Goal: Task Accomplishment & Management: Manage account settings

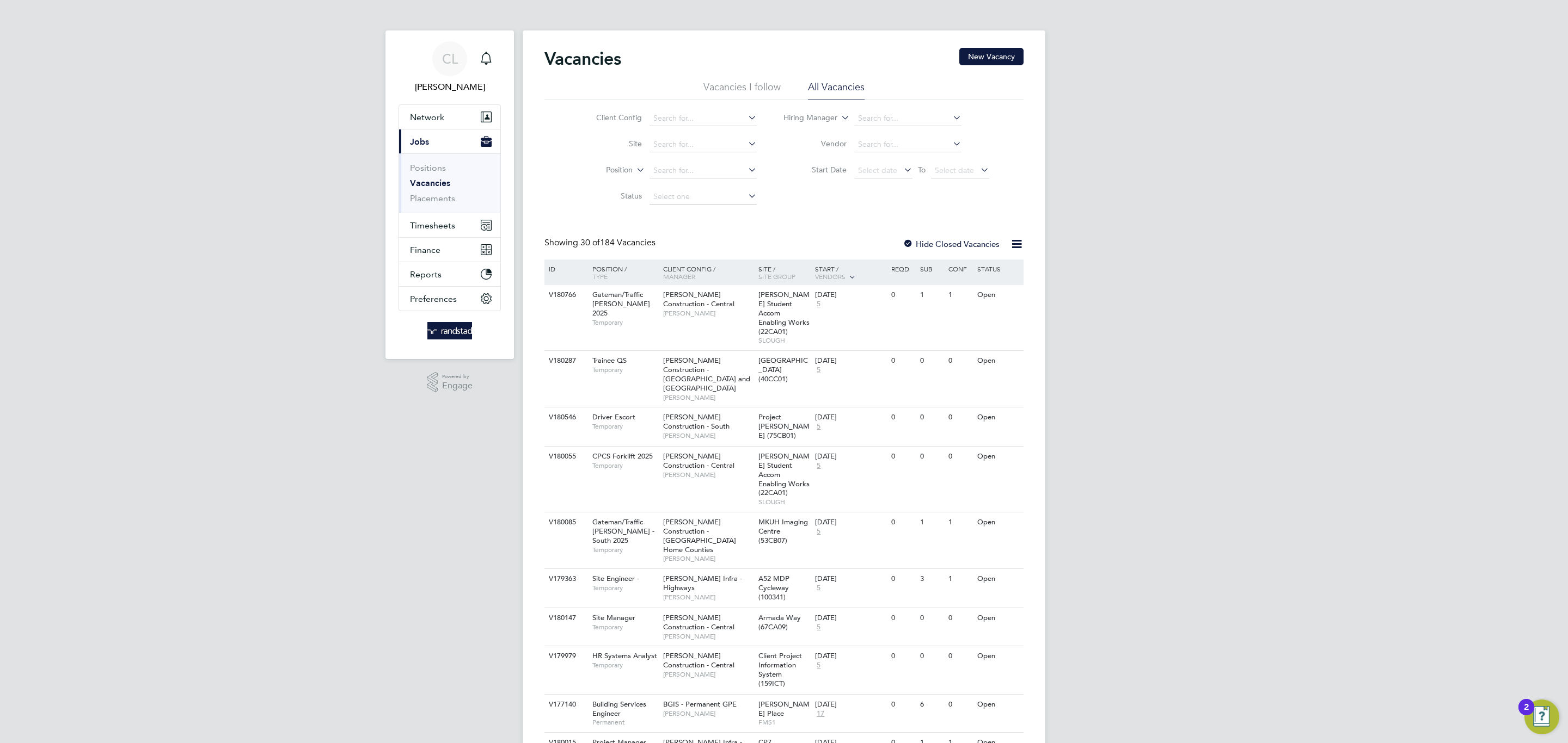
click at [482, 60] on icon "Main navigation" at bounding box center [486, 57] width 10 height 11
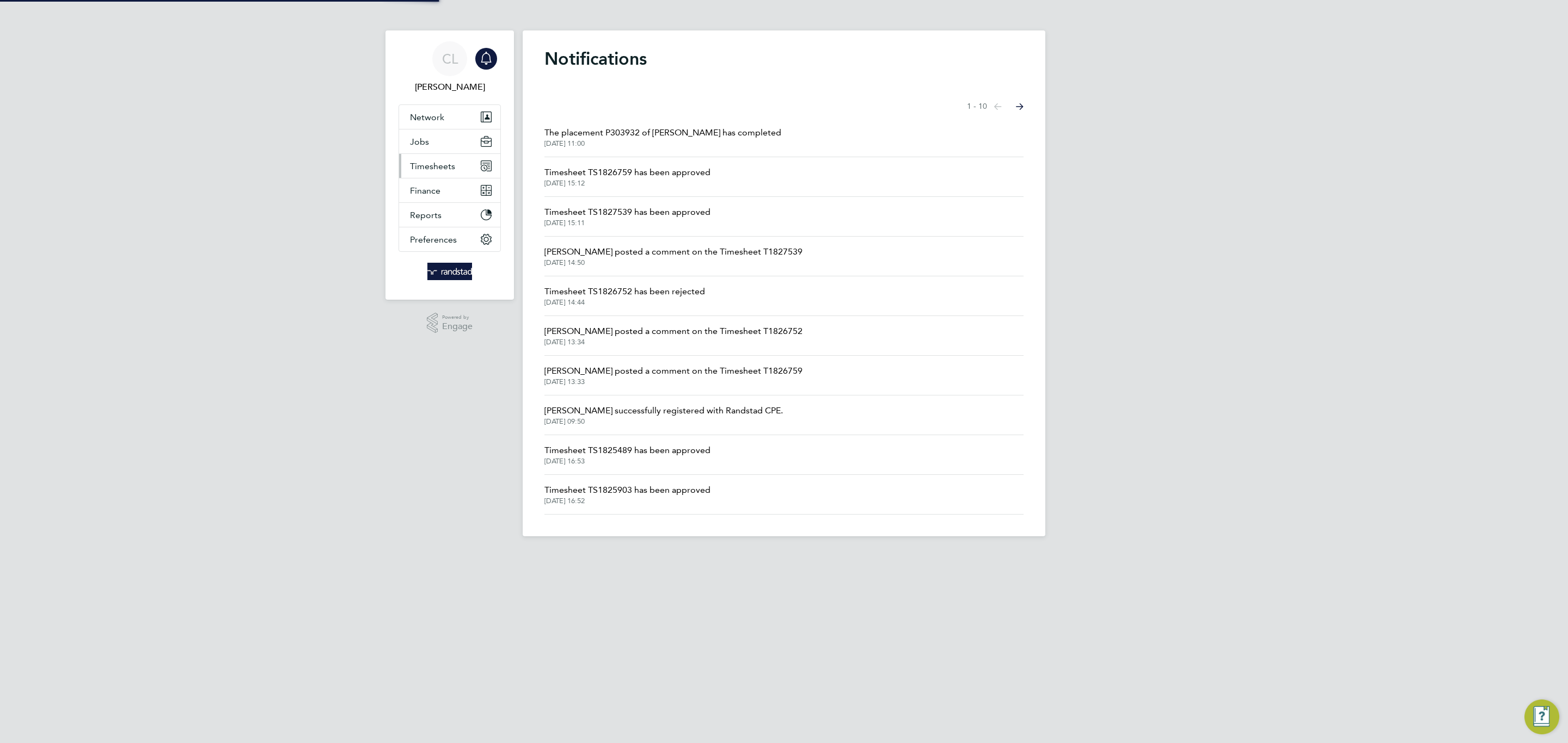
click at [447, 170] on span "Timesheets" at bounding box center [433, 166] width 45 height 10
click at [427, 191] on link "Timesheets" at bounding box center [433, 192] width 45 height 10
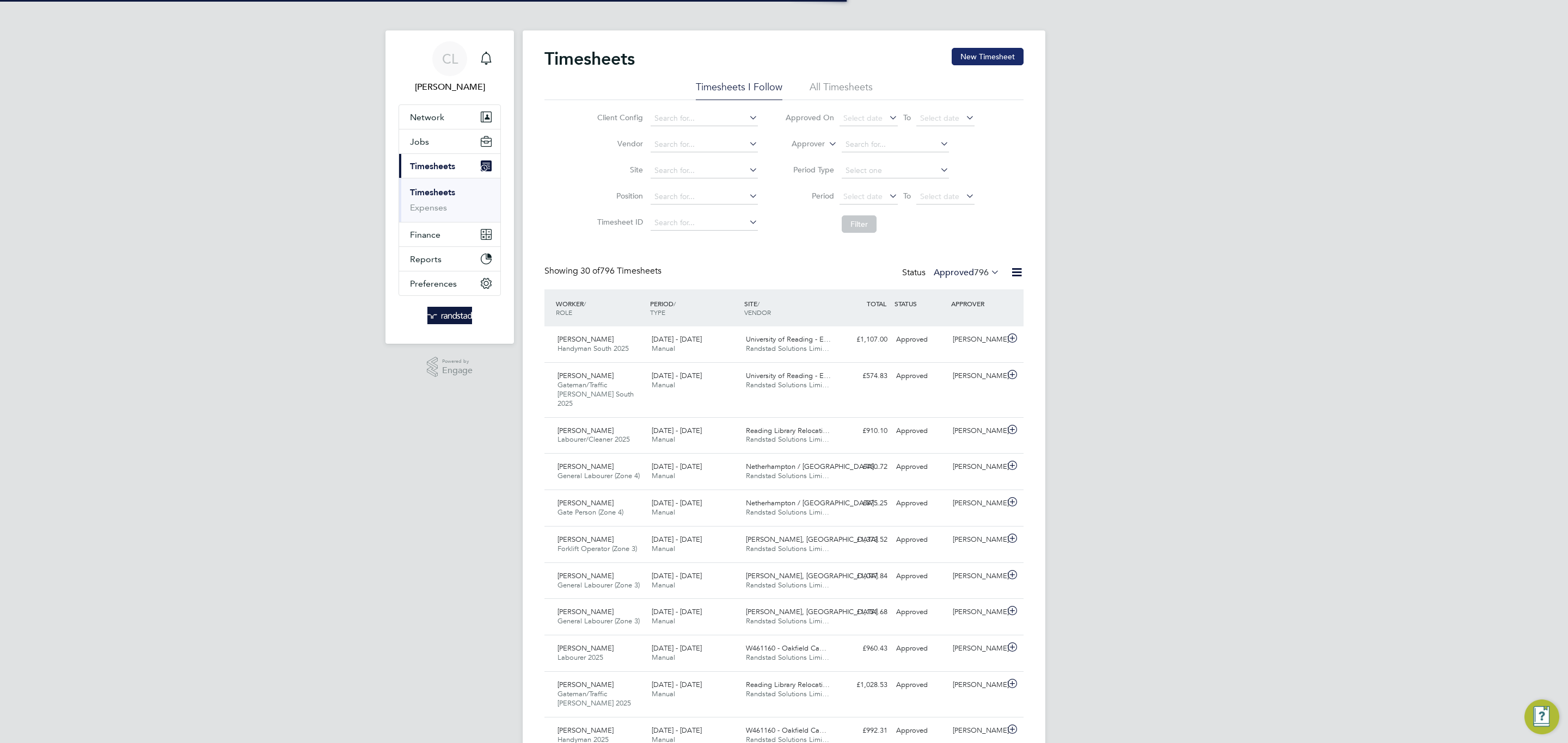
click at [971, 52] on button "New Timesheet" at bounding box center [987, 57] width 72 height 17
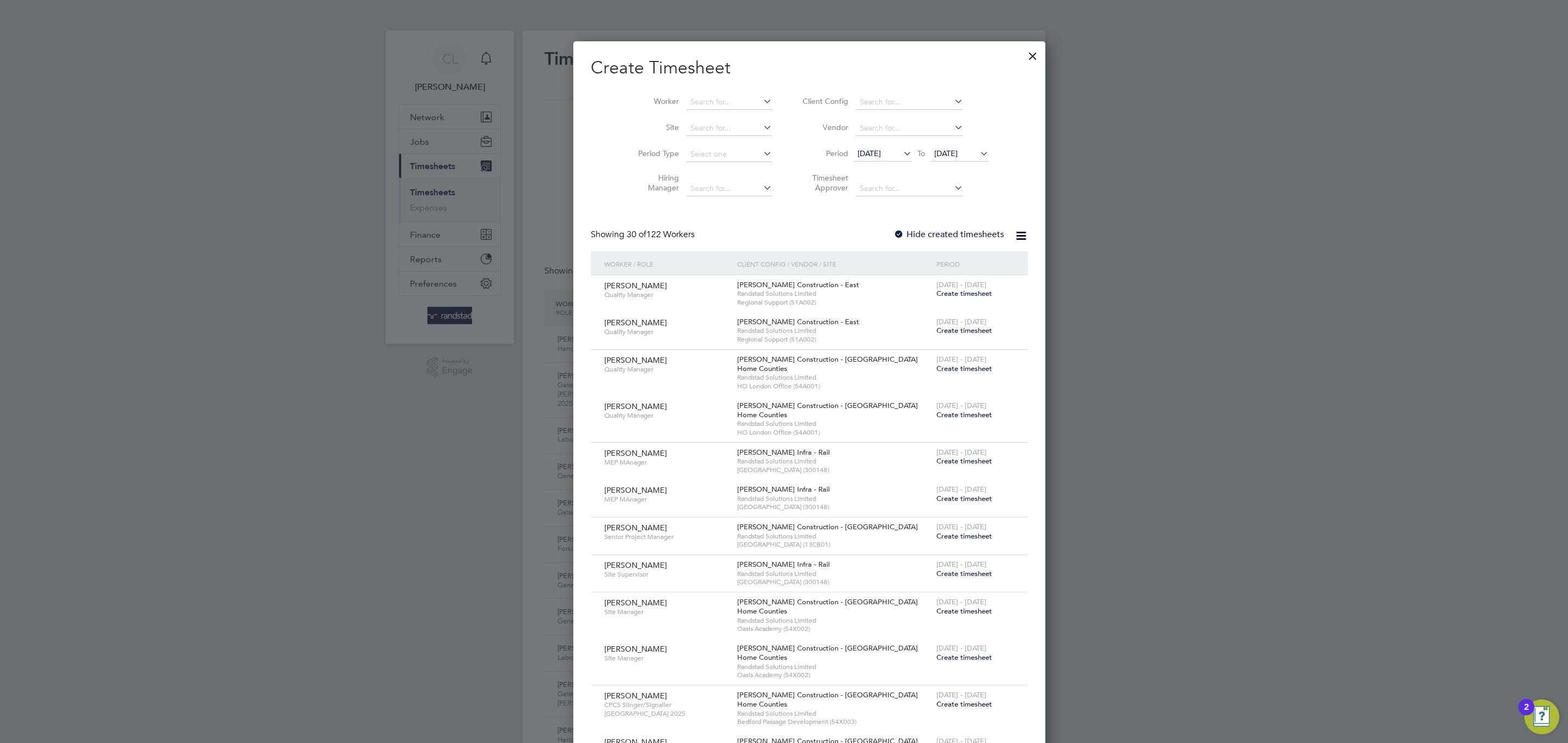
click at [732, 91] on li "Worker" at bounding box center [701, 102] width 169 height 26
click at [700, 92] on li "Worker" at bounding box center [701, 102] width 169 height 26
click at [687, 100] on input at bounding box center [729, 103] width 85 height 15
click at [713, 121] on li "[PERSON_NAME] itrov" at bounding box center [712, 117] width 104 height 15
type input "[PERSON_NAME]"
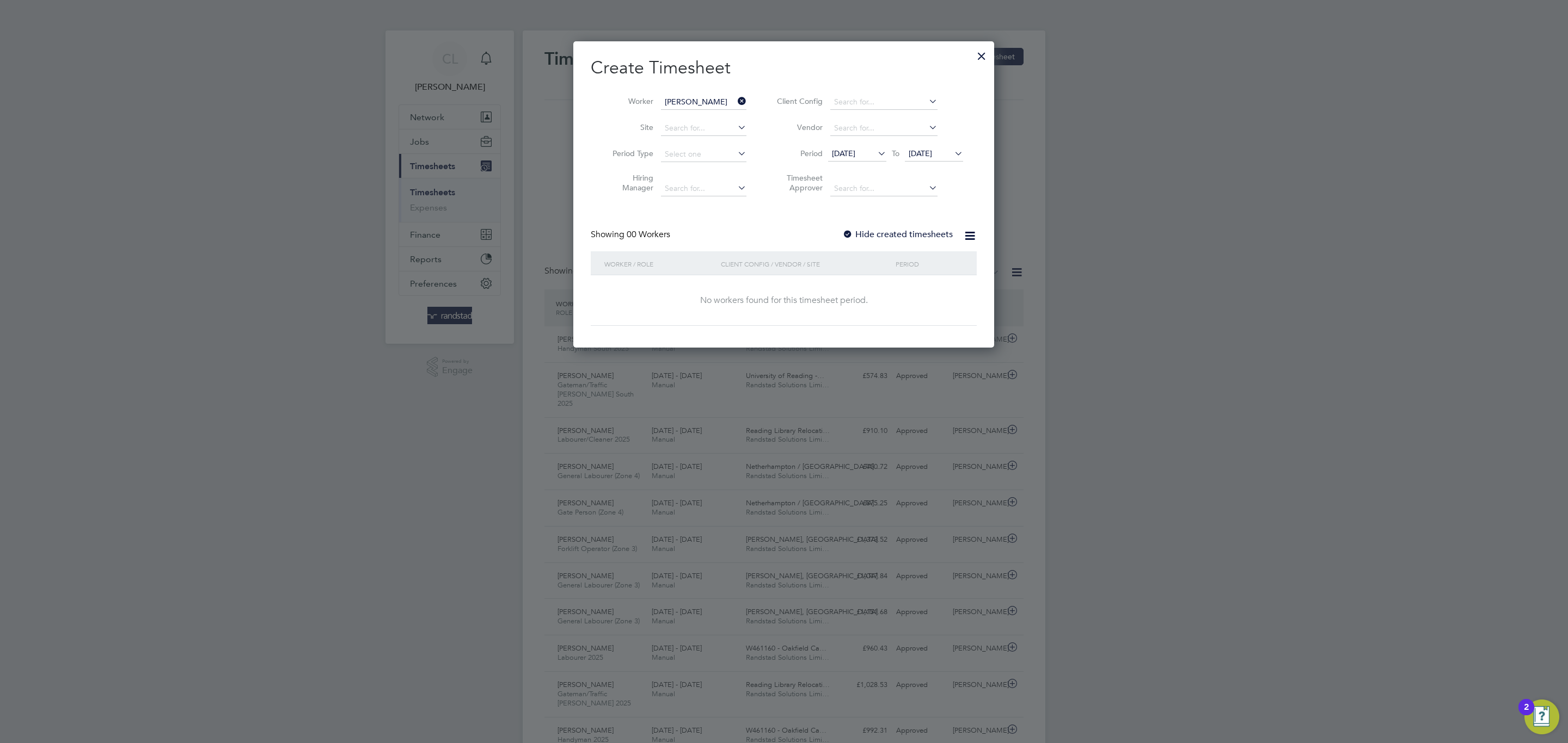
click at [841, 233] on div "Showing 00 Workers Hide created timesheets" at bounding box center [783, 240] width 386 height 22
click at [845, 239] on div at bounding box center [848, 235] width 11 height 11
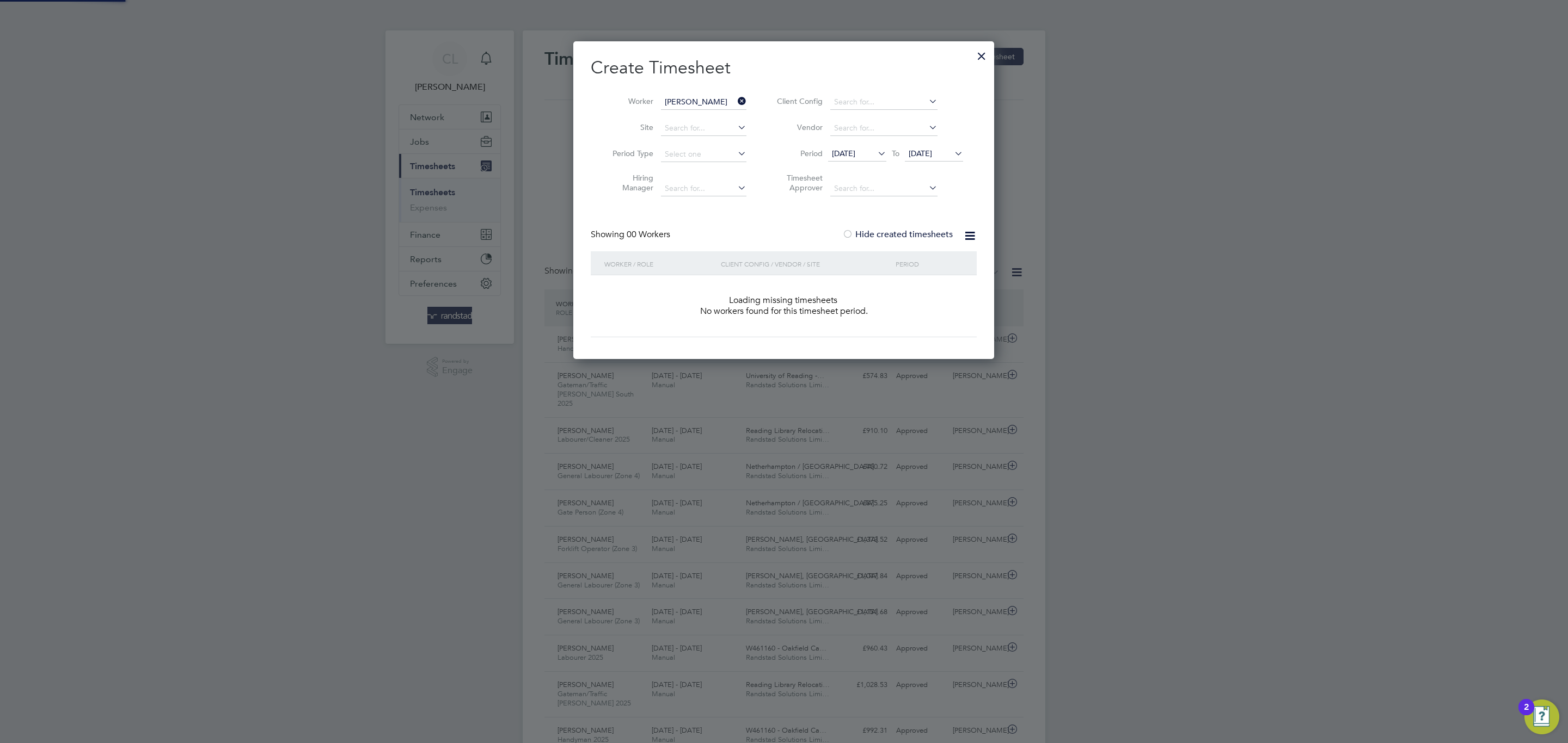
scroll to position [309, 421]
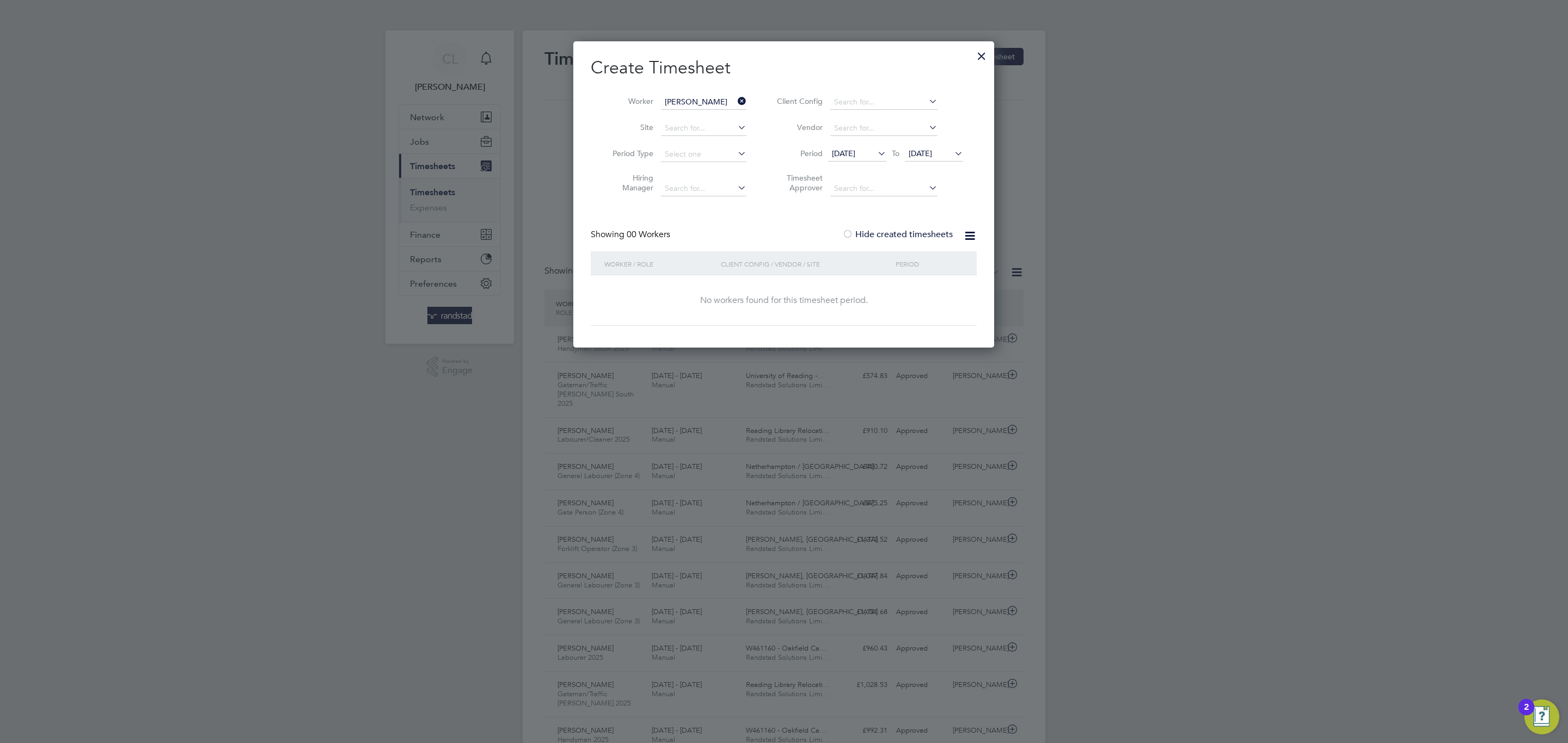
click at [932, 151] on span "[DATE]" at bounding box center [920, 154] width 24 height 10
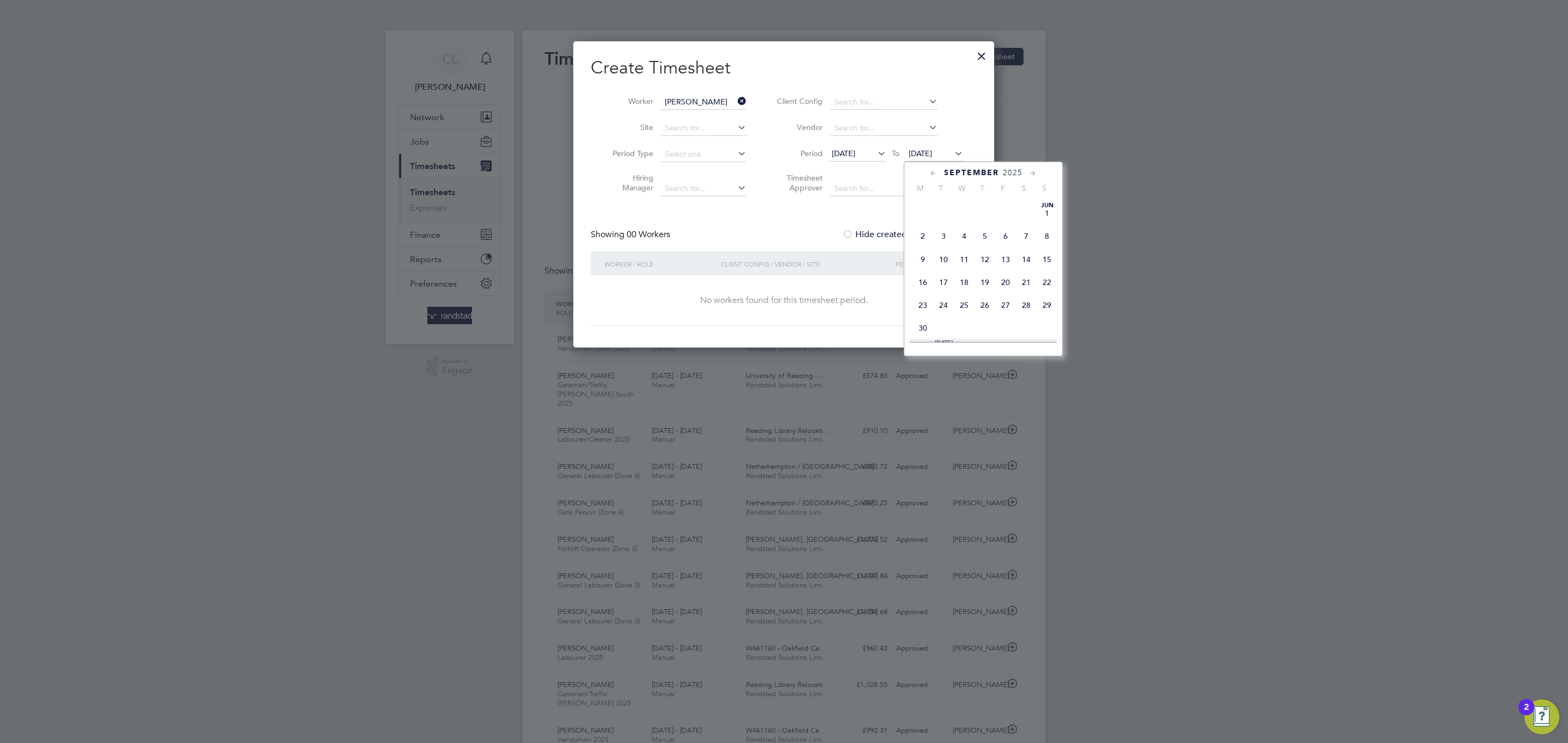
scroll to position [371, 0]
click at [936, 300] on span "30" at bounding box center [943, 302] width 21 height 21
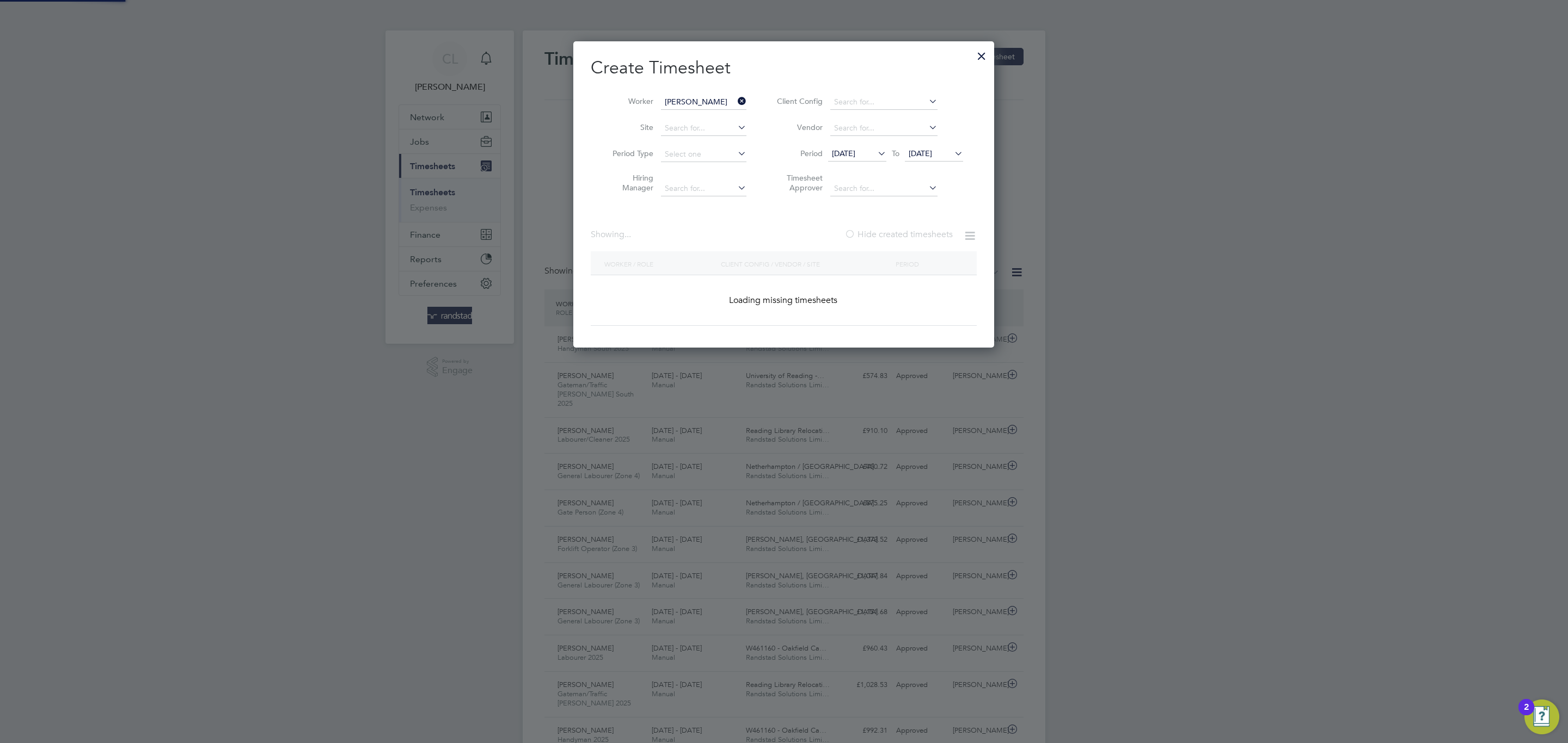
scroll to position [295, 421]
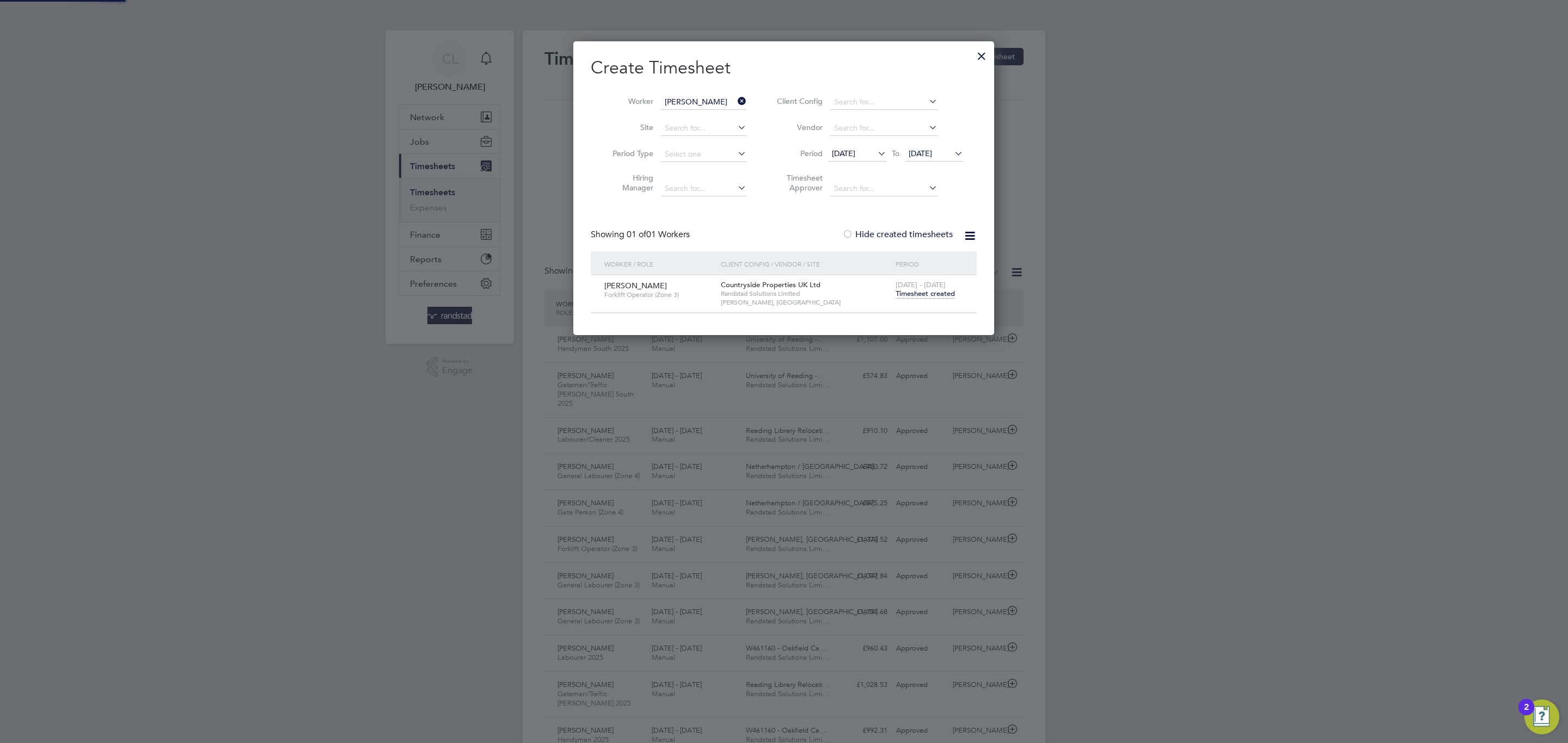
click at [928, 295] on span "Timesheet created" at bounding box center [925, 294] width 59 height 10
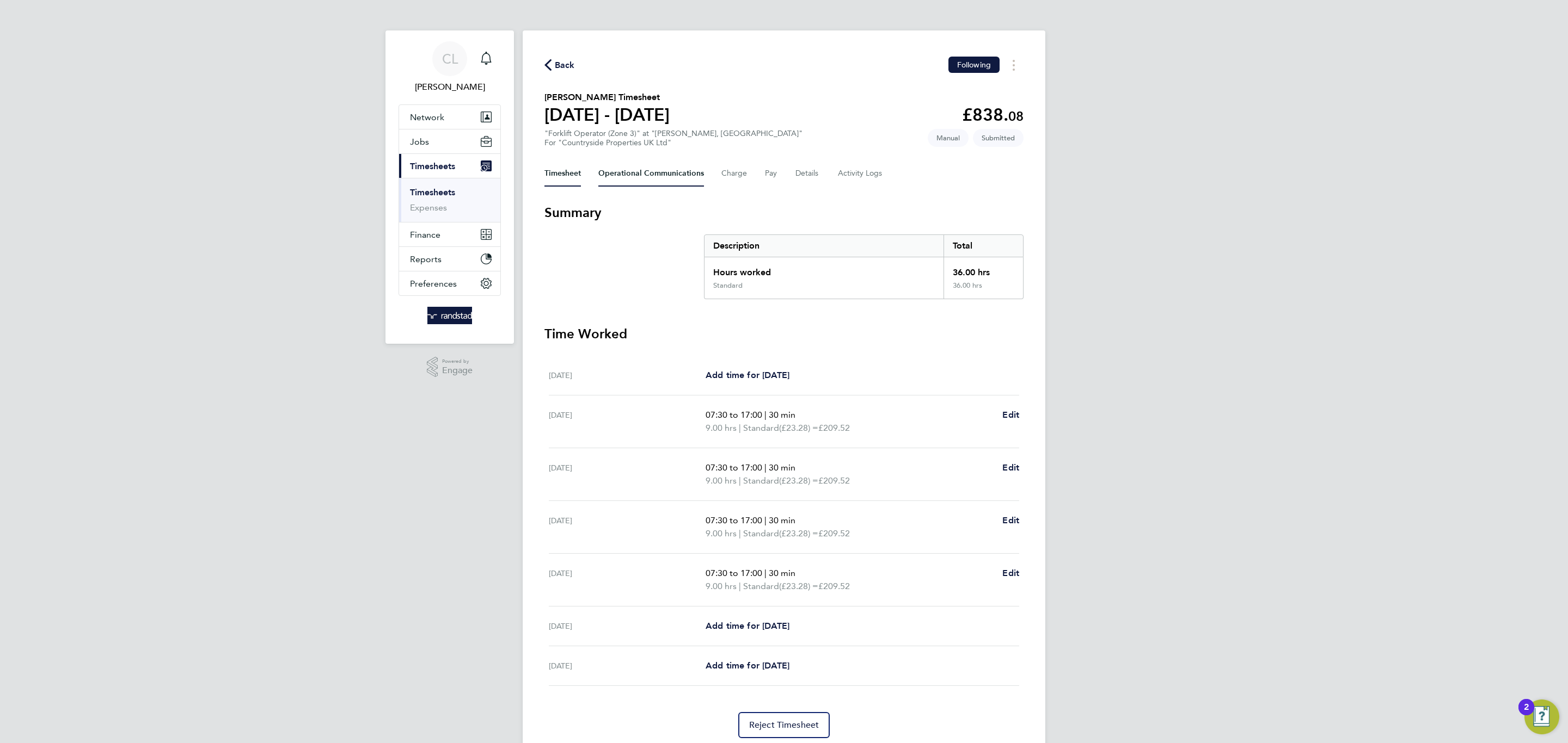
click at [615, 174] on Communications-tab "Operational Communications" at bounding box center [651, 173] width 106 height 26
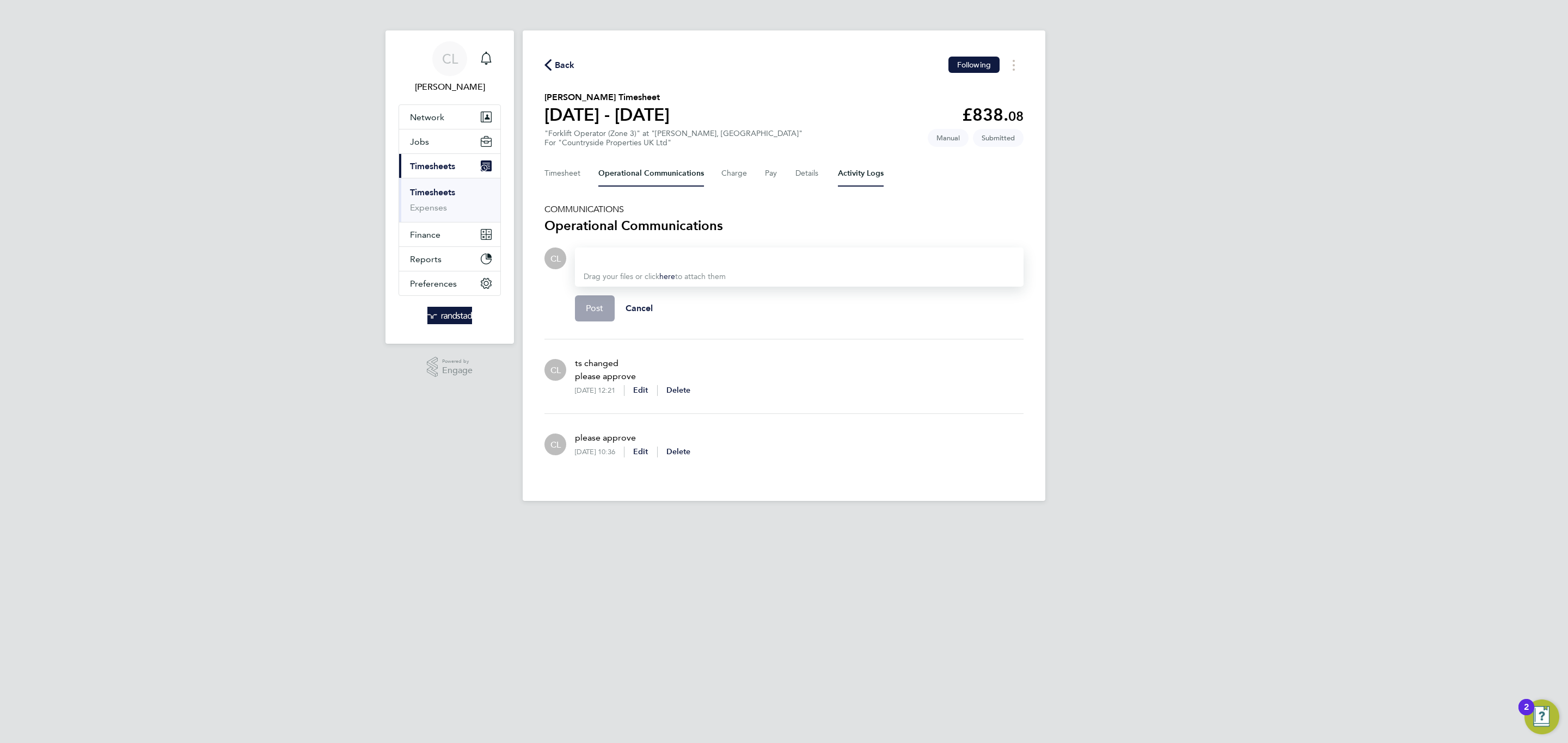
click at [864, 181] on Logs-tab "Activity Logs" at bounding box center [860, 173] width 45 height 26
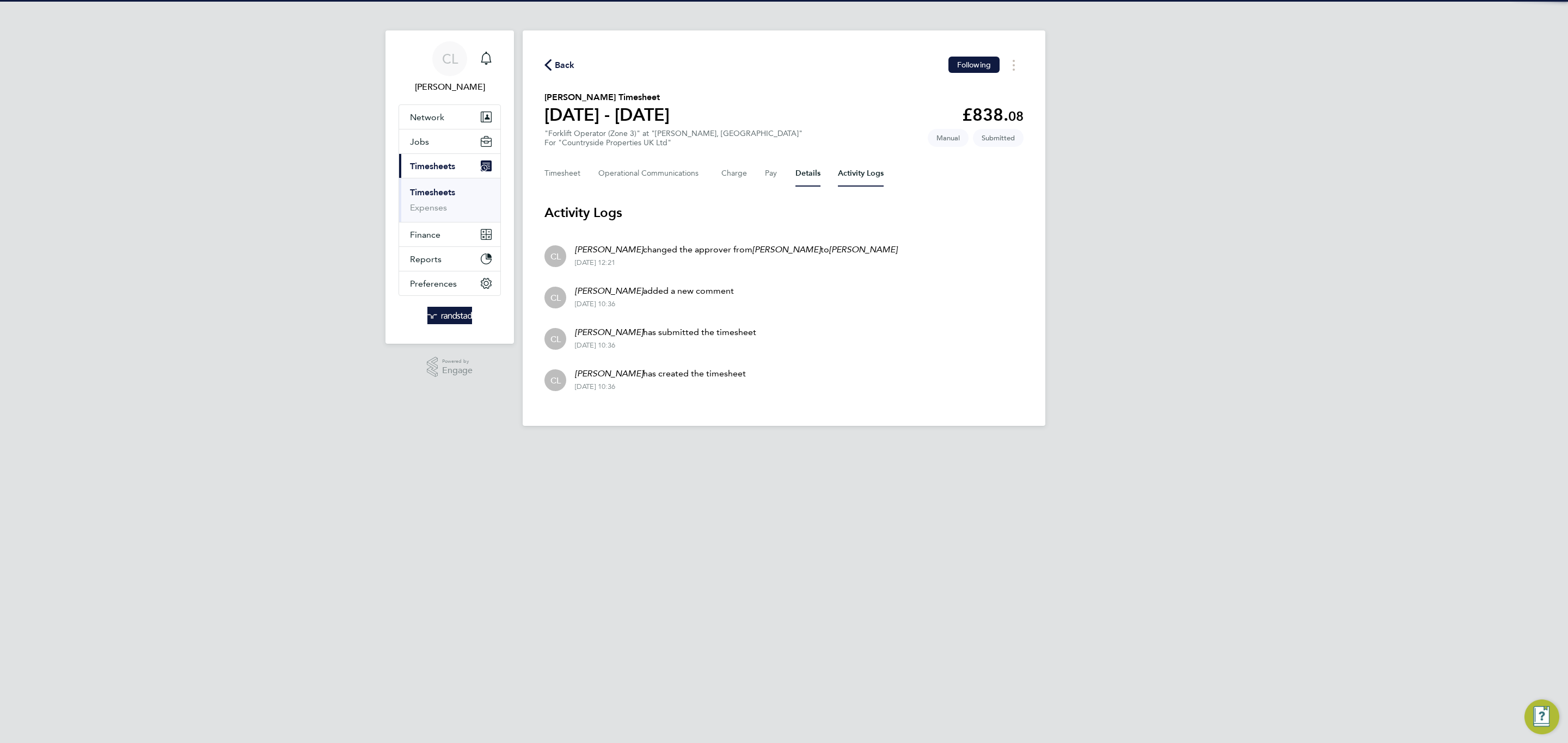
click at [807, 182] on button "Details" at bounding box center [808, 173] width 25 height 26
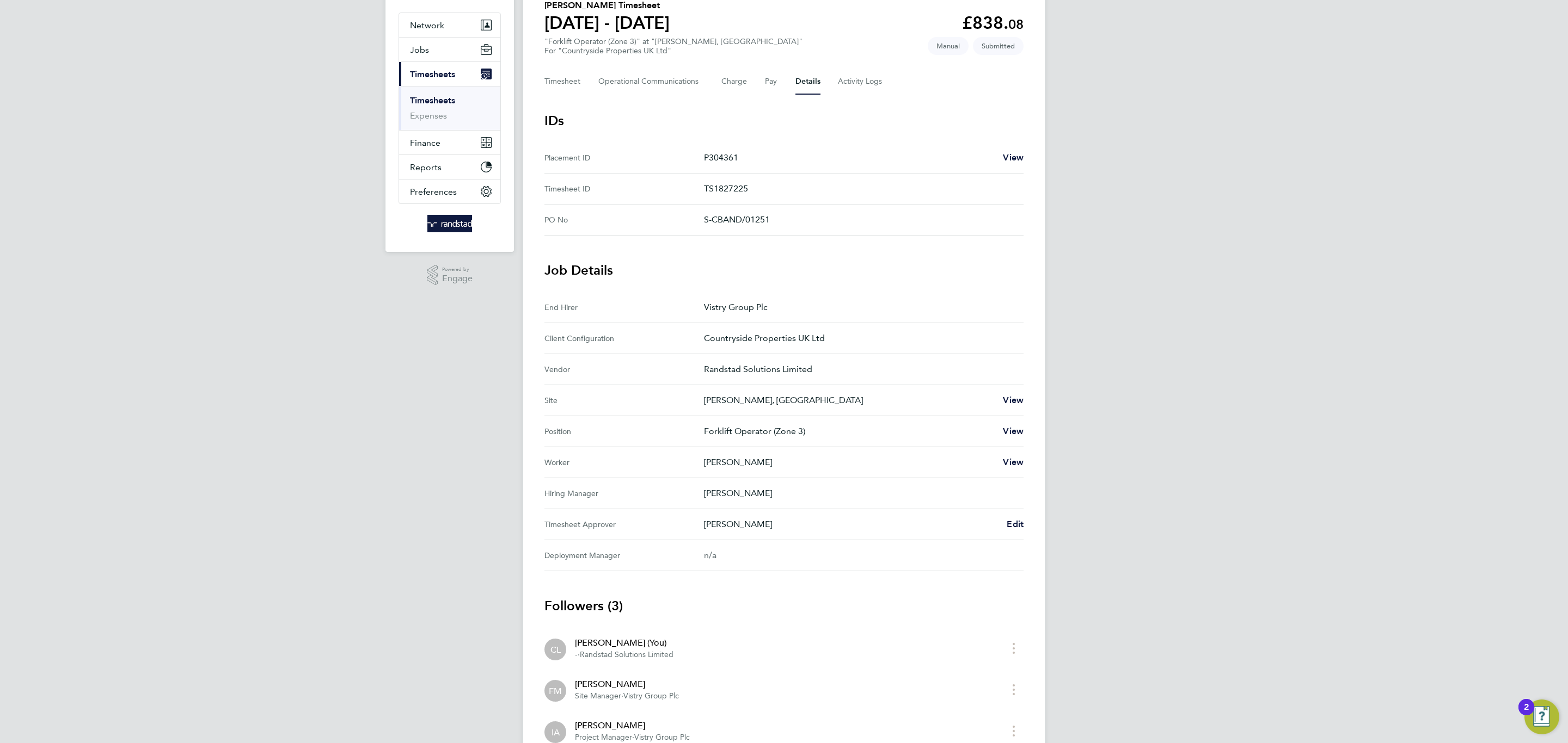
scroll to position [126, 0]
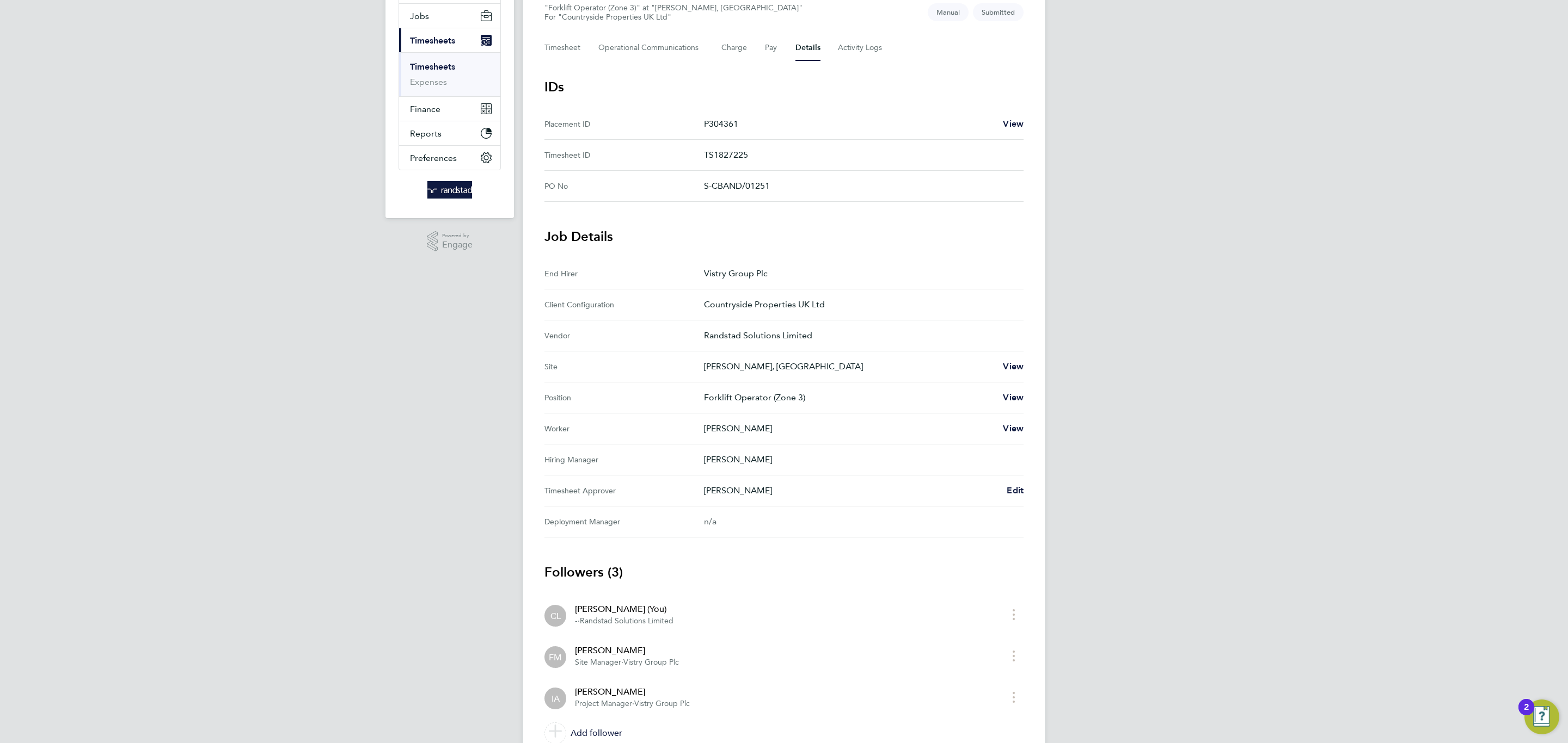
click at [1005, 492] on div "[PERSON_NAME] Edit" at bounding box center [863, 490] width 319 height 13
click at [1015, 492] on span "Edit" at bounding box center [1015, 490] width 17 height 10
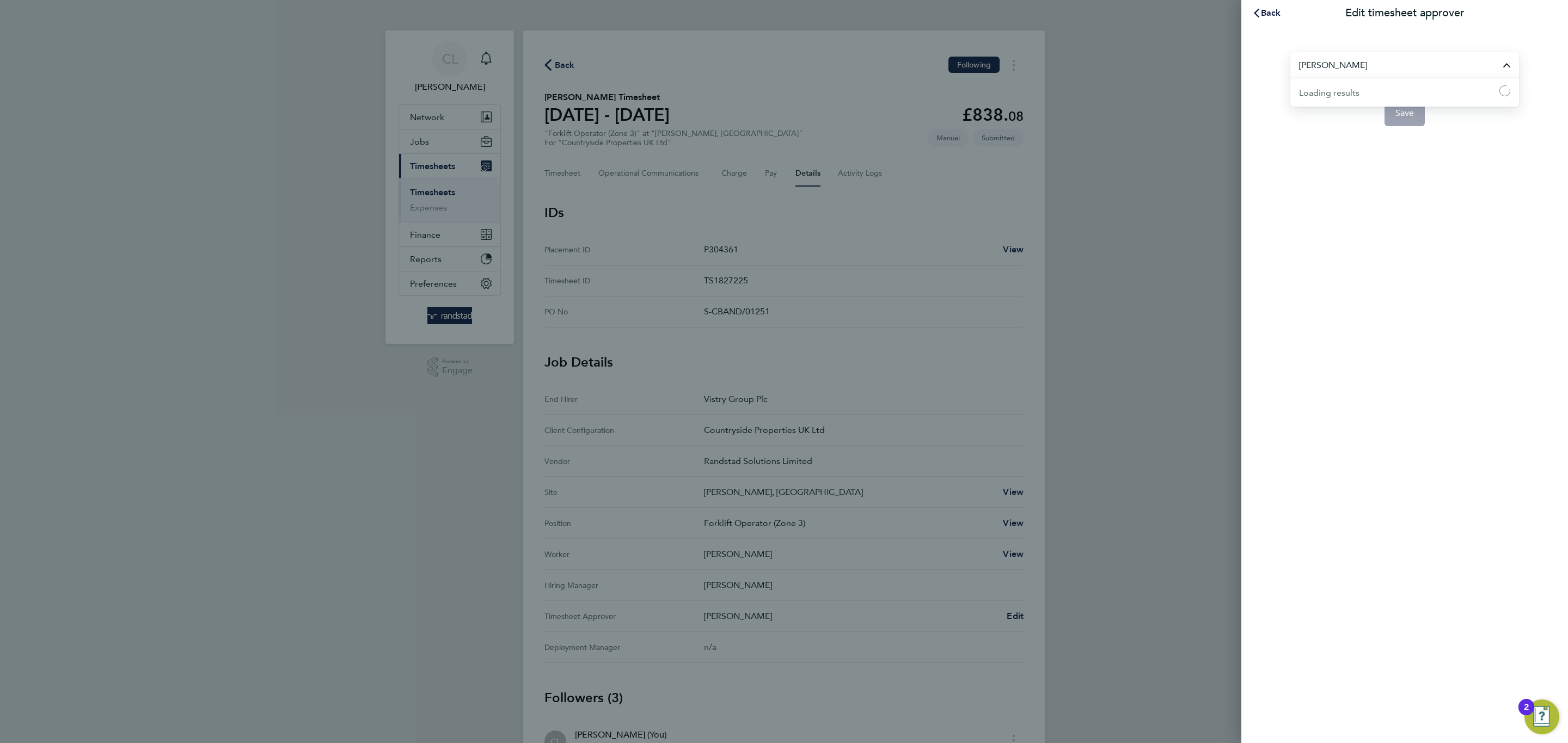
click at [1404, 75] on input "[PERSON_NAME]" at bounding box center [1404, 65] width 228 height 26
type input "[PERSON_NAME]"
click at [1409, 114] on span "Save" at bounding box center [1404, 113] width 19 height 11
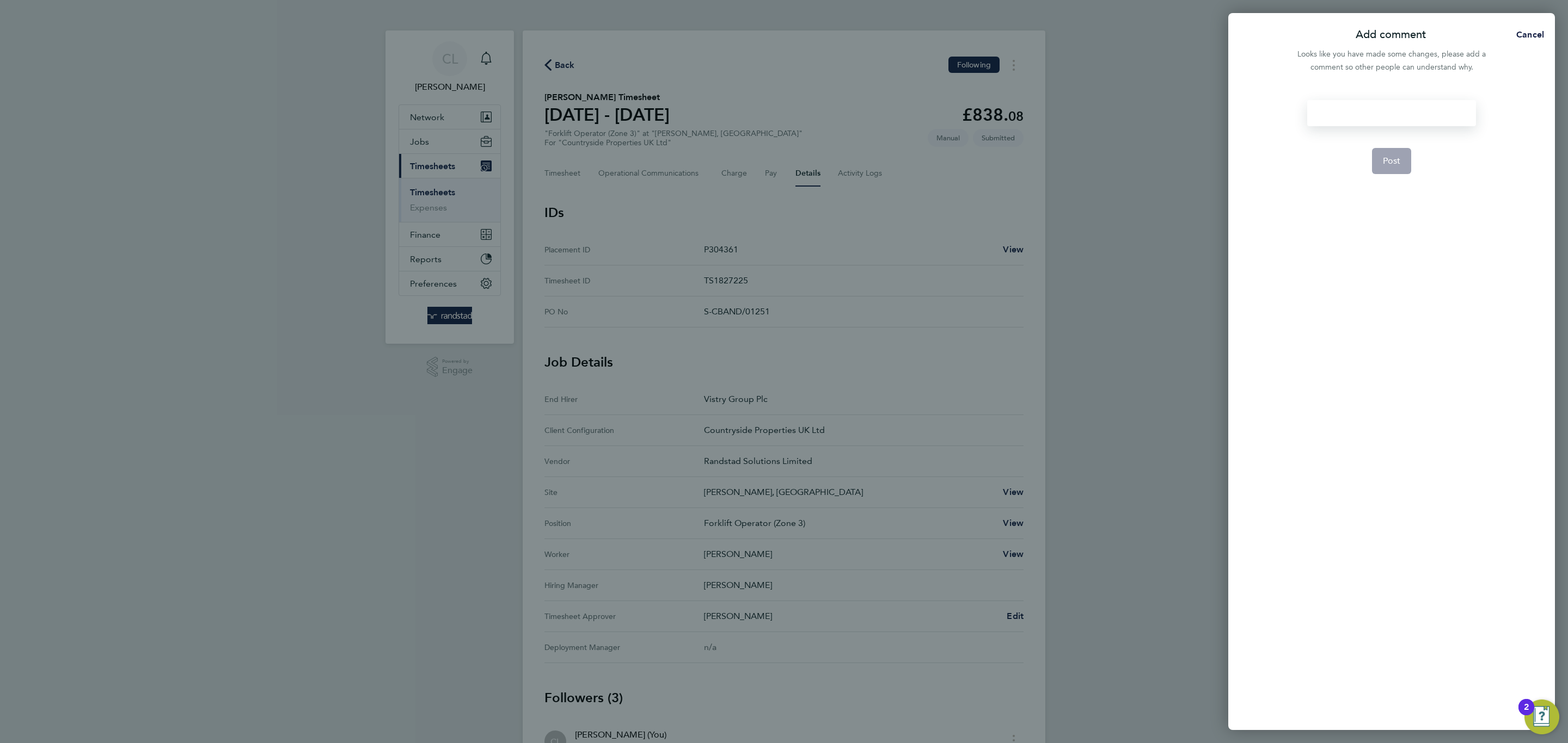
click at [1409, 114] on div at bounding box center [1391, 112] width 168 height 26
click at [1525, 27] on button "Cancel" at bounding box center [1527, 34] width 56 height 22
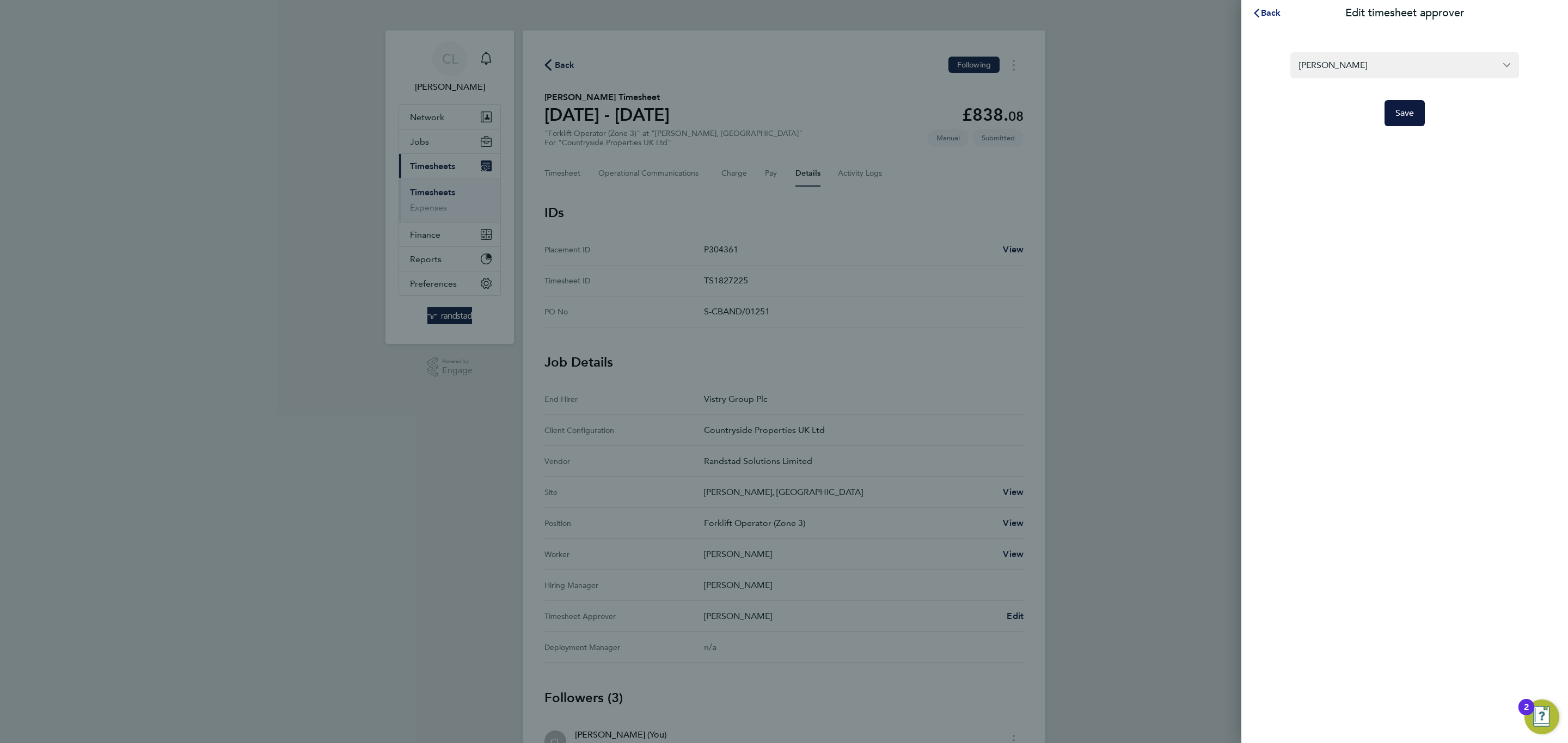
click at [1264, 11] on span "Back" at bounding box center [1271, 13] width 20 height 10
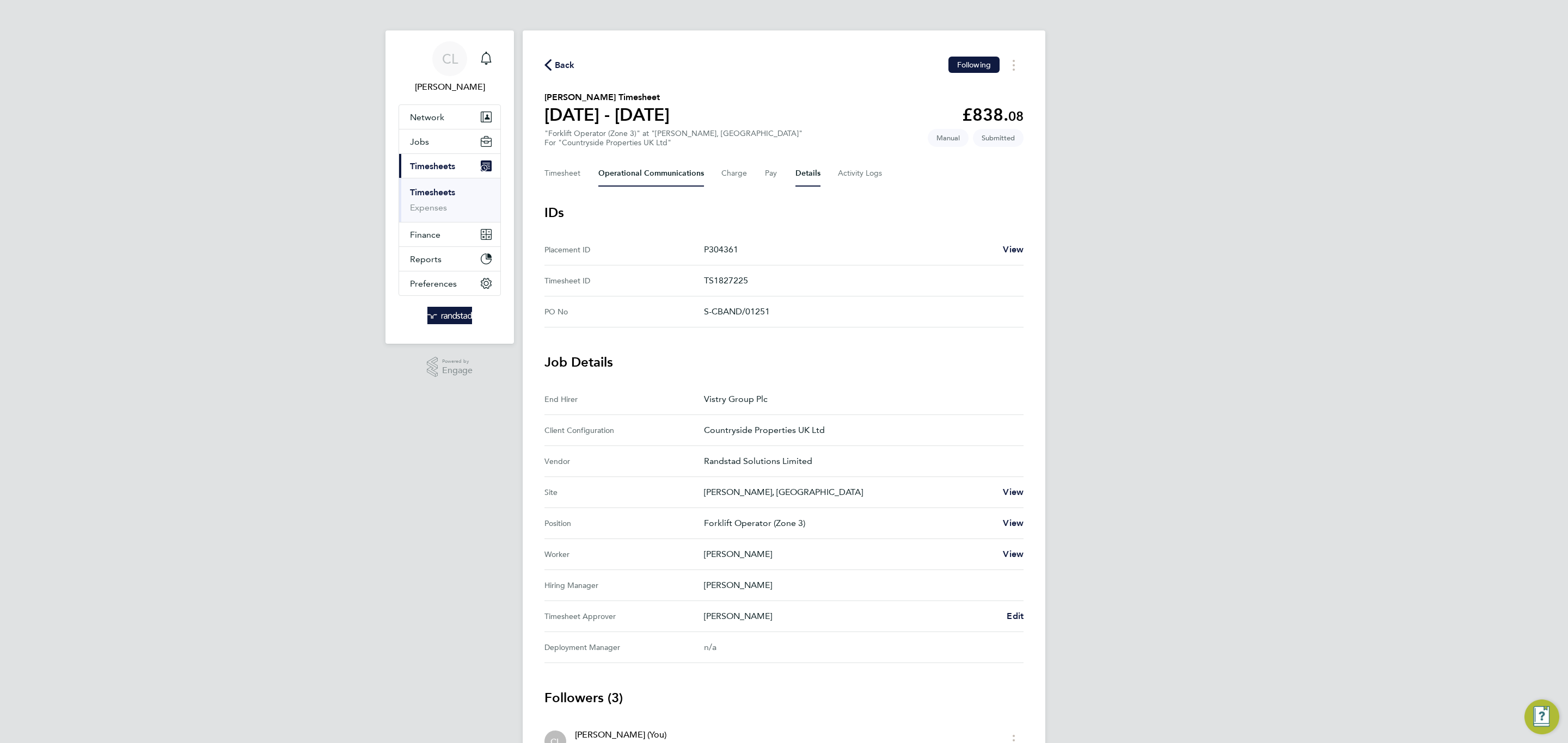
click at [646, 170] on Communications-tab "Operational Communications" at bounding box center [651, 173] width 106 height 26
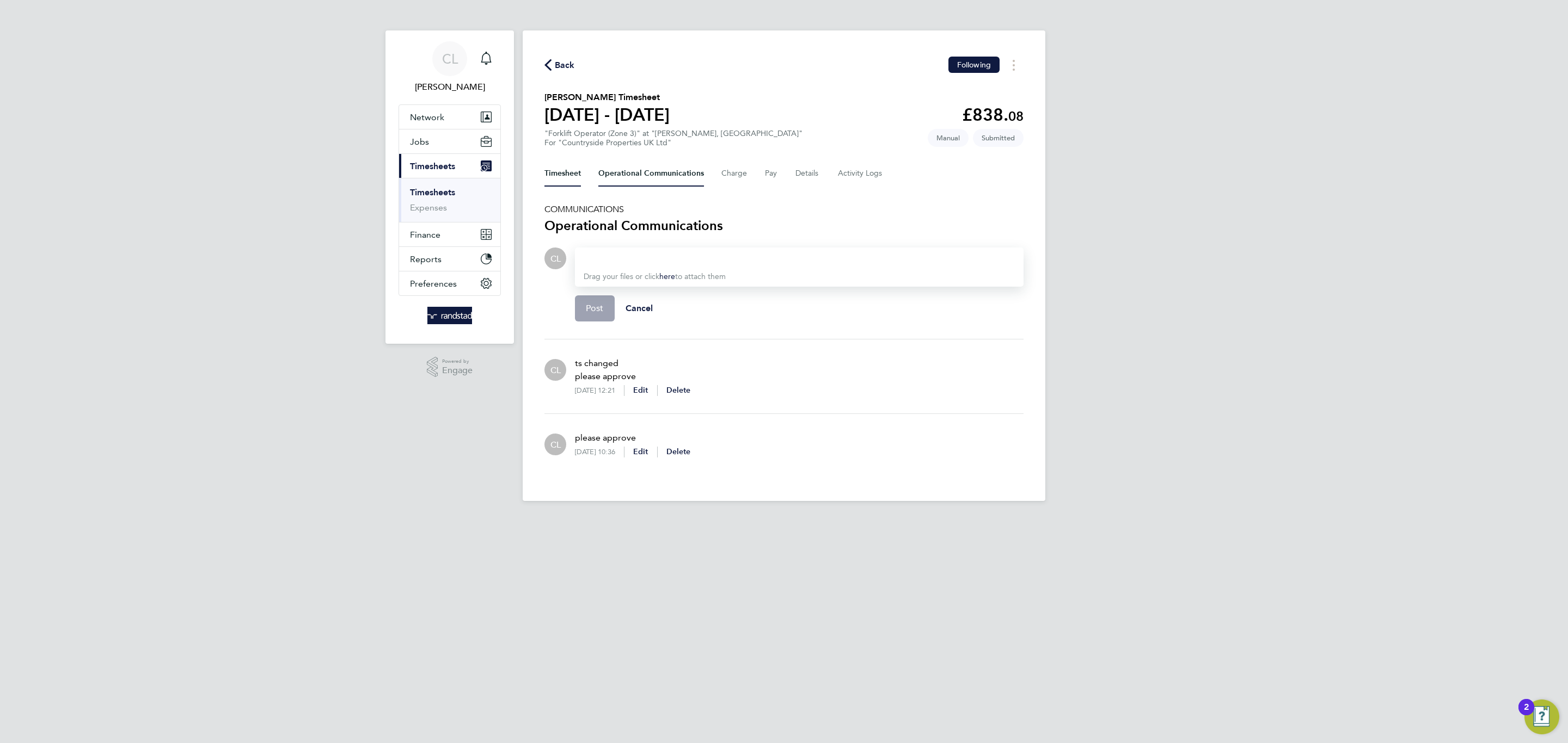
click at [574, 180] on button "Timesheet" at bounding box center [562, 173] width 36 height 26
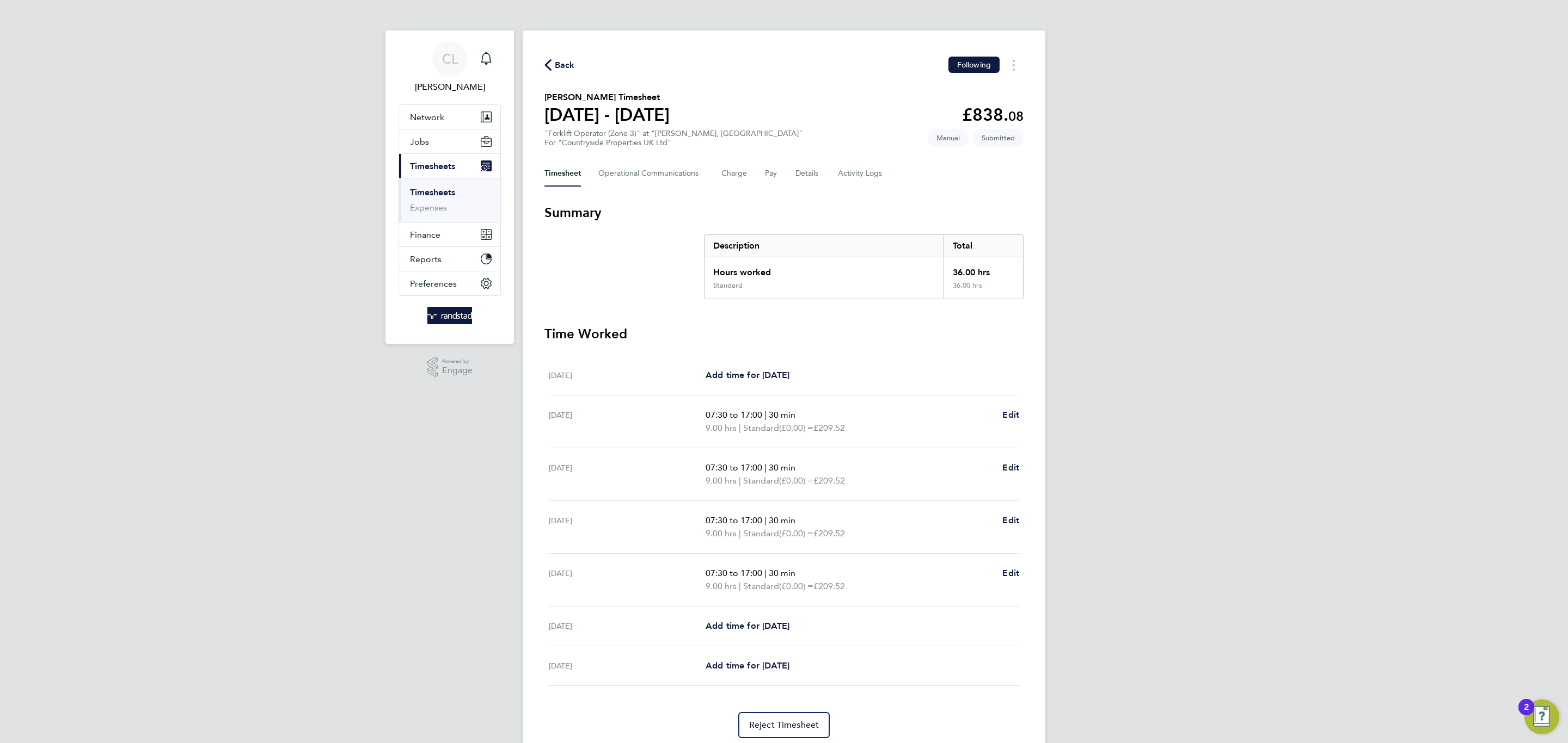
click at [657, 186] on div "Back Following [PERSON_NAME] Timesheet [DATE] - [DATE] £838. 08 "Forklift Opera…" at bounding box center [784, 397] width 523 height 734
click at [667, 165] on Communications-tab "Operational Communications" at bounding box center [651, 173] width 106 height 26
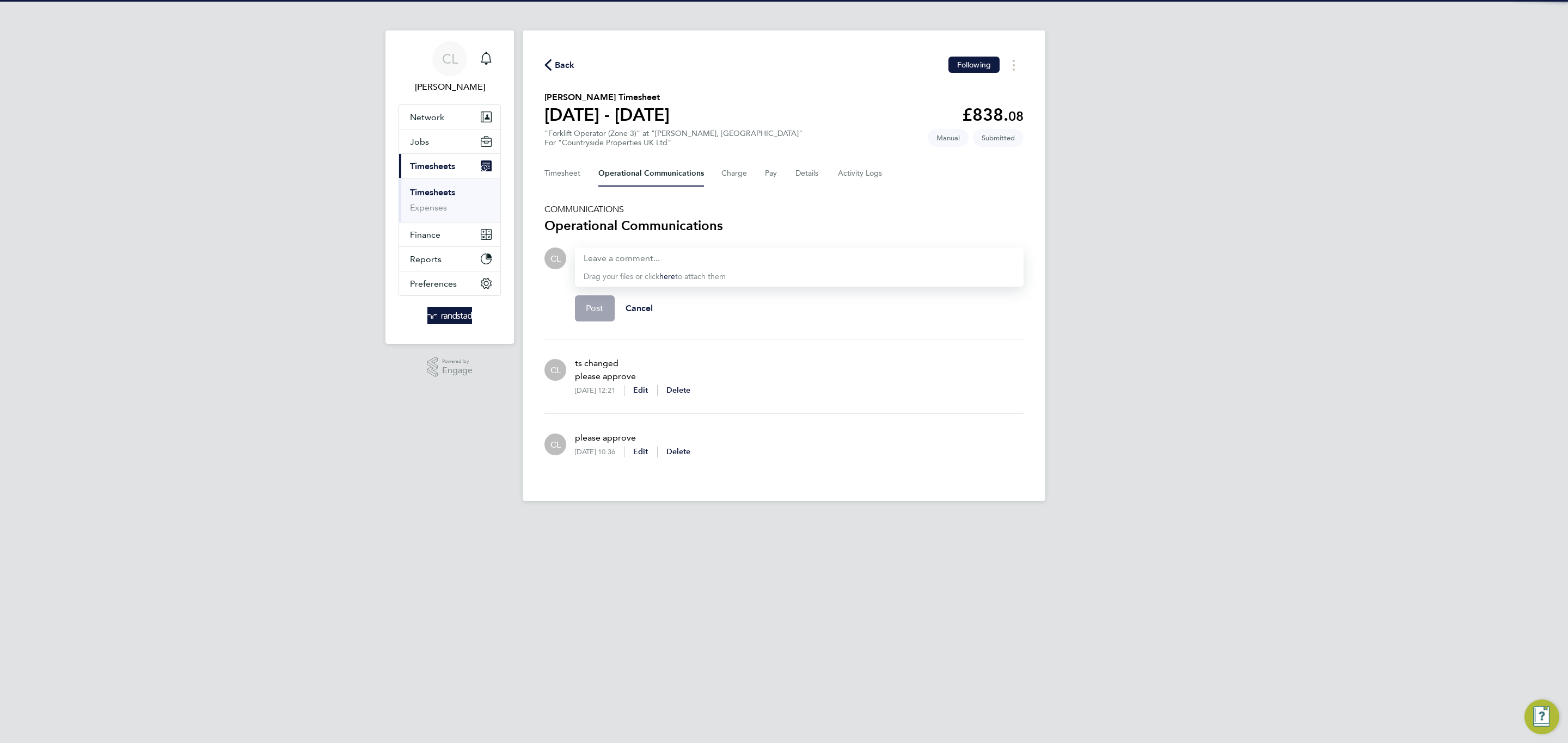
click at [827, 177] on div "Timesheet Operational Communications Charge Pay Details Activity Logs" at bounding box center [784, 173] width 479 height 26
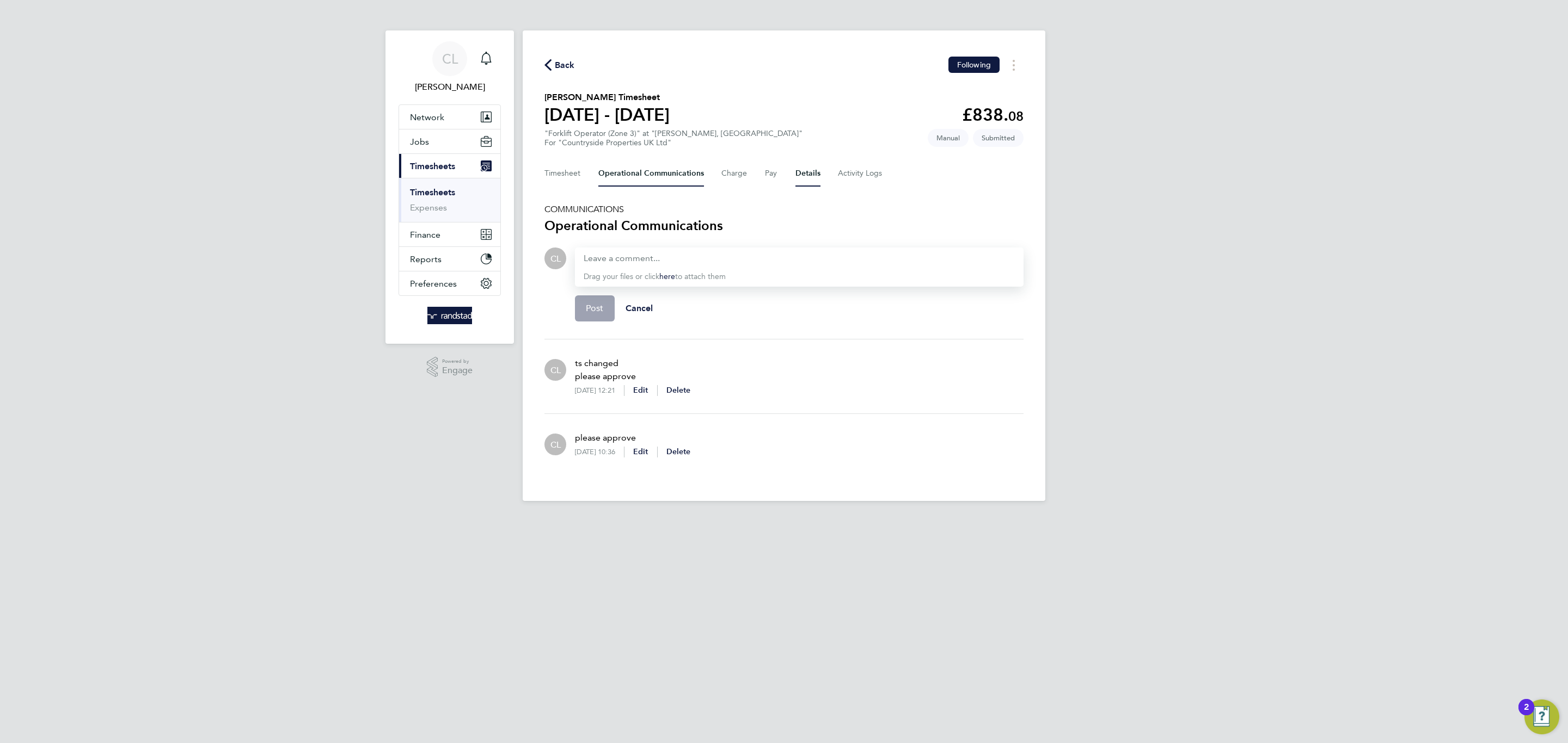
click at [800, 182] on button "Details" at bounding box center [808, 173] width 25 height 26
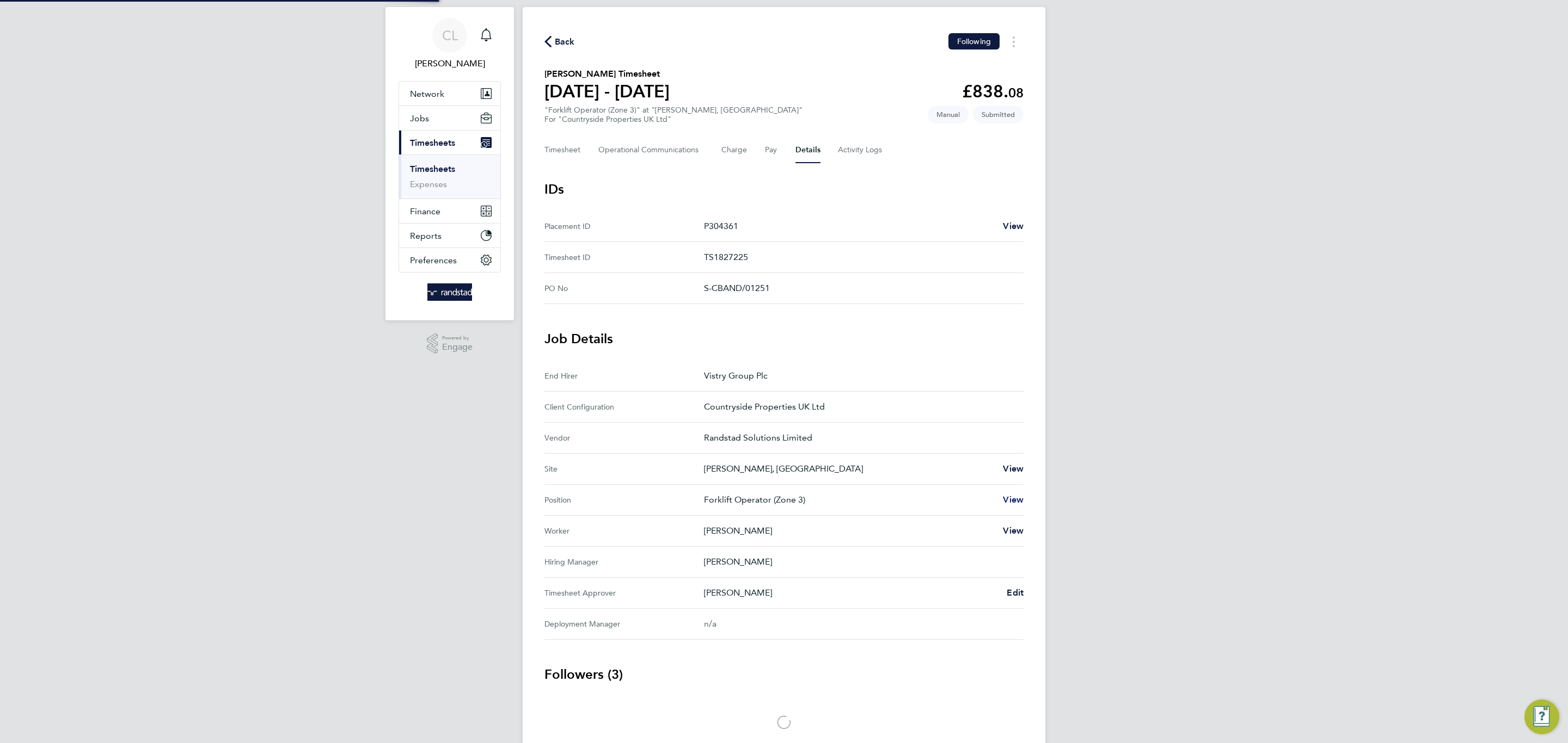
scroll to position [73, 0]
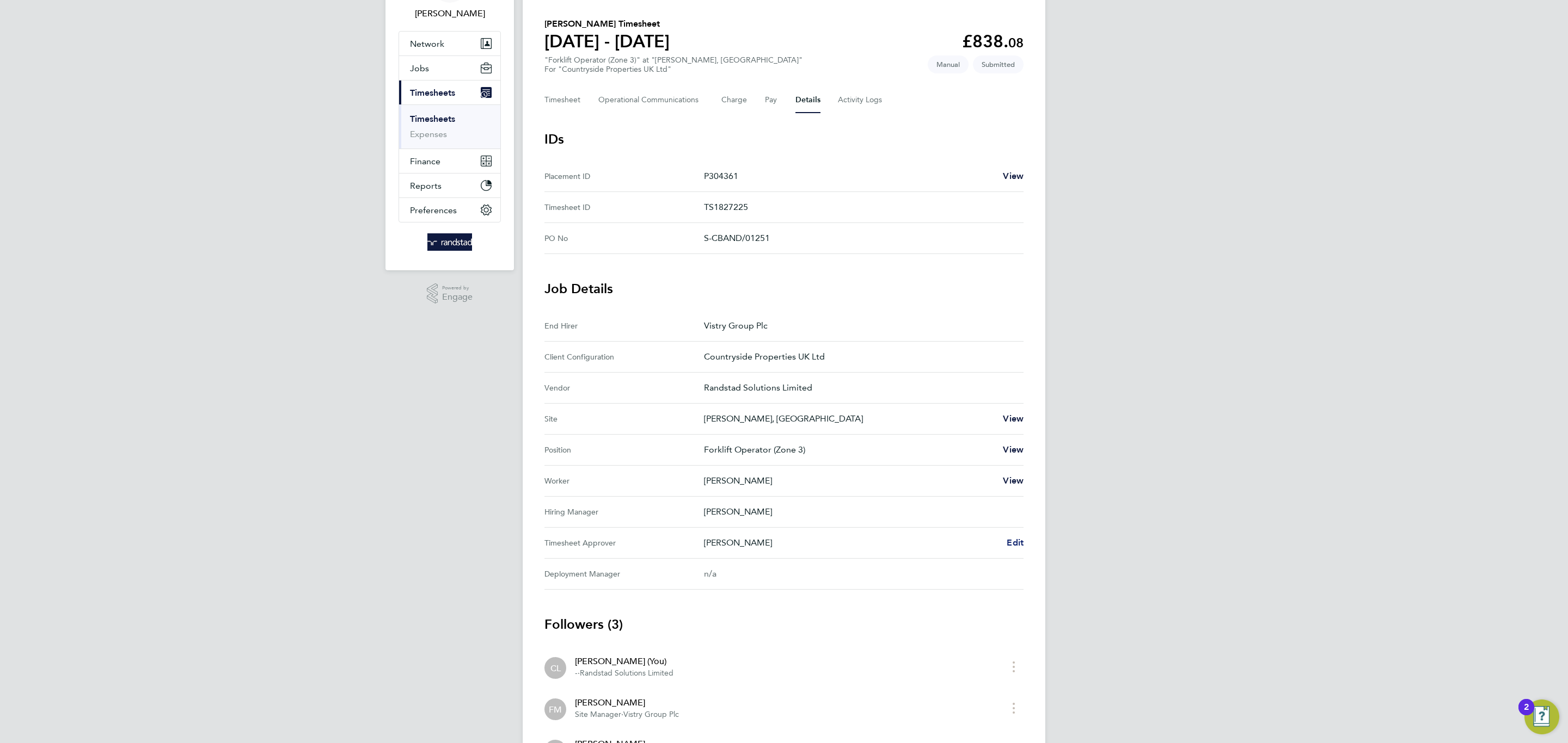
click at [1019, 546] on span "Edit" at bounding box center [1015, 543] width 17 height 10
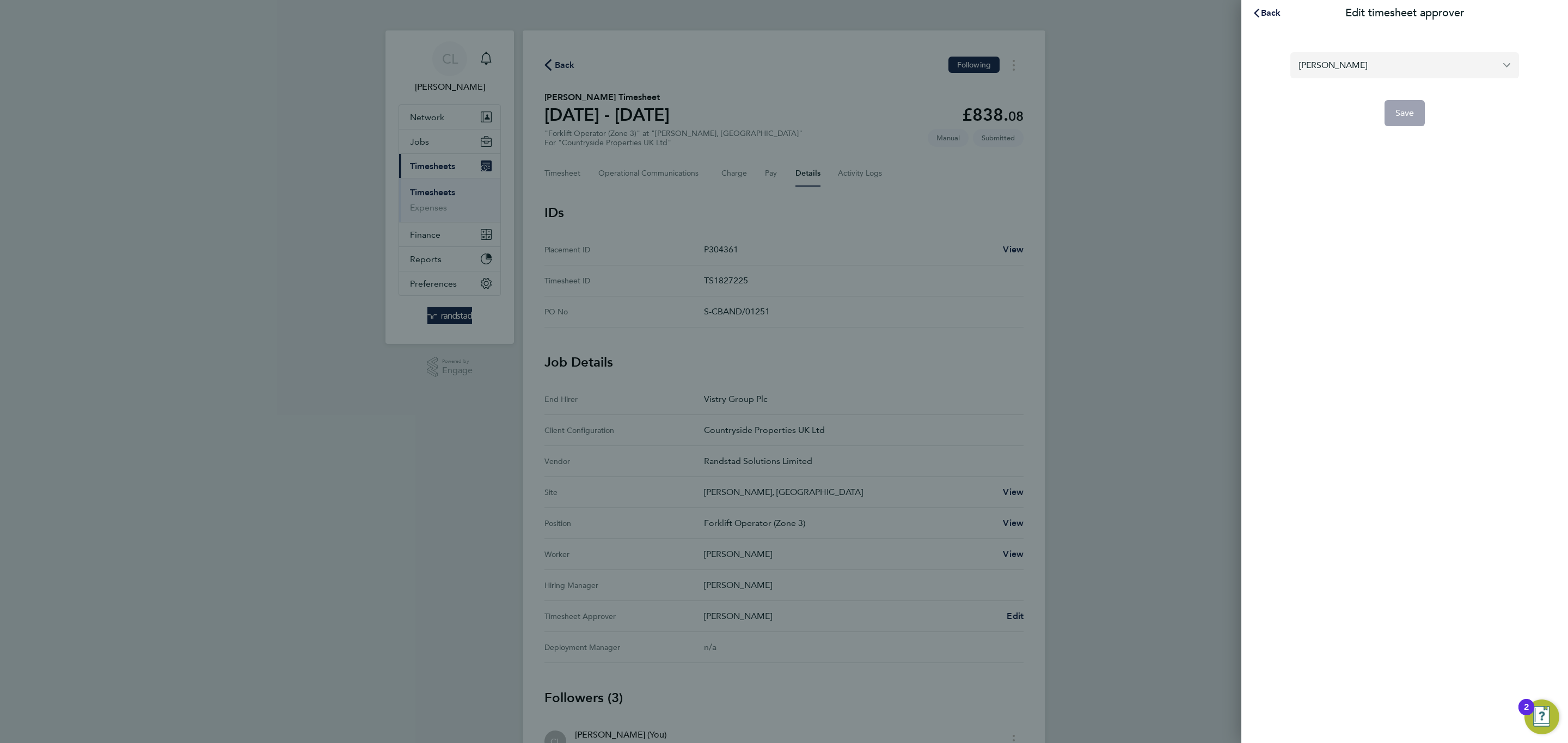
click at [1365, 63] on input "[PERSON_NAME]" at bounding box center [1404, 65] width 228 height 26
click at [1355, 87] on li "[PERSON_NAME]" at bounding box center [1404, 91] width 228 height 27
type input "[PERSON_NAME]"
click at [1401, 124] on button "Save" at bounding box center [1404, 112] width 41 height 26
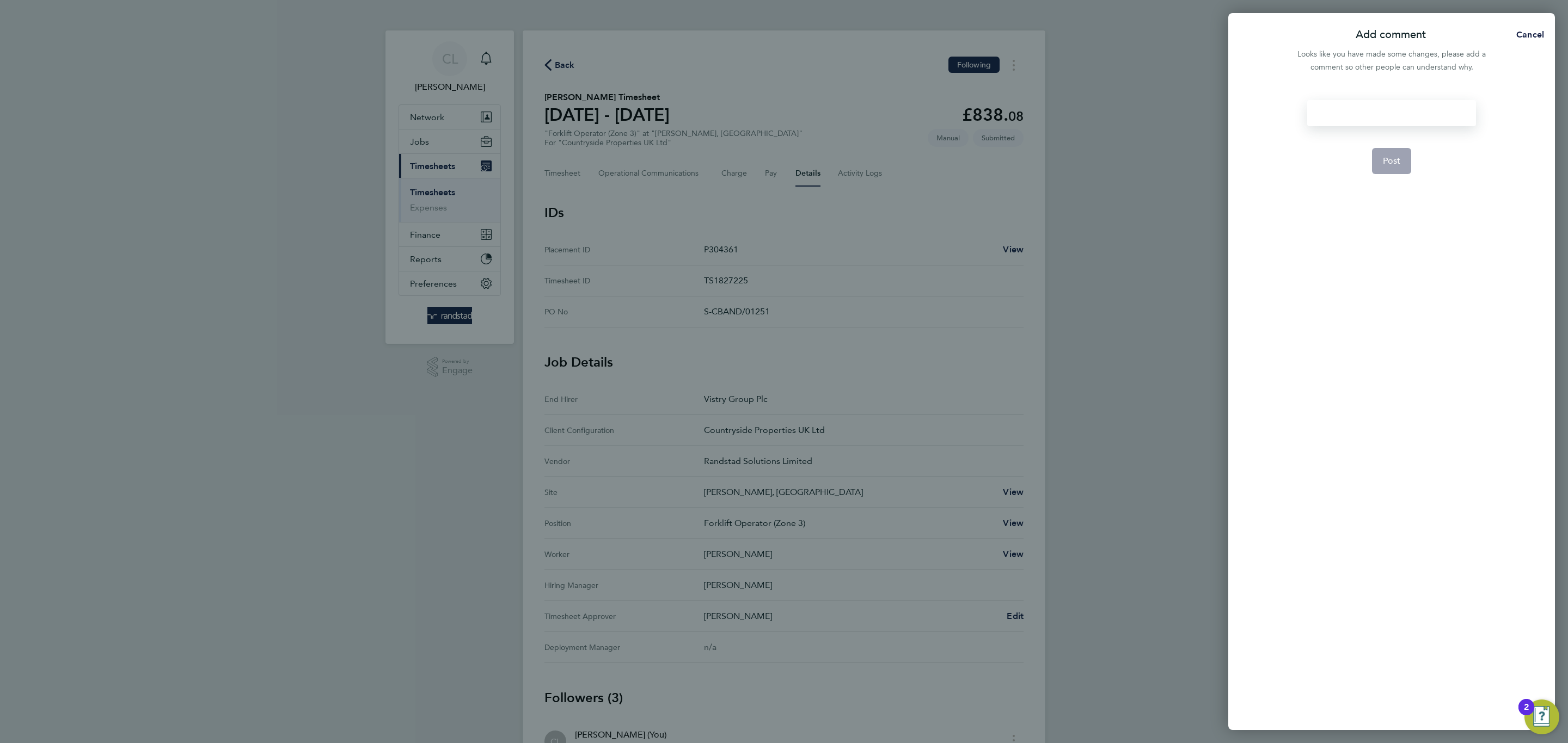
click at [1368, 104] on div at bounding box center [1391, 112] width 168 height 26
click at [1394, 147] on form "ts Post" at bounding box center [1391, 305] width 177 height 411
click at [1393, 148] on button "Post" at bounding box center [1391, 161] width 40 height 26
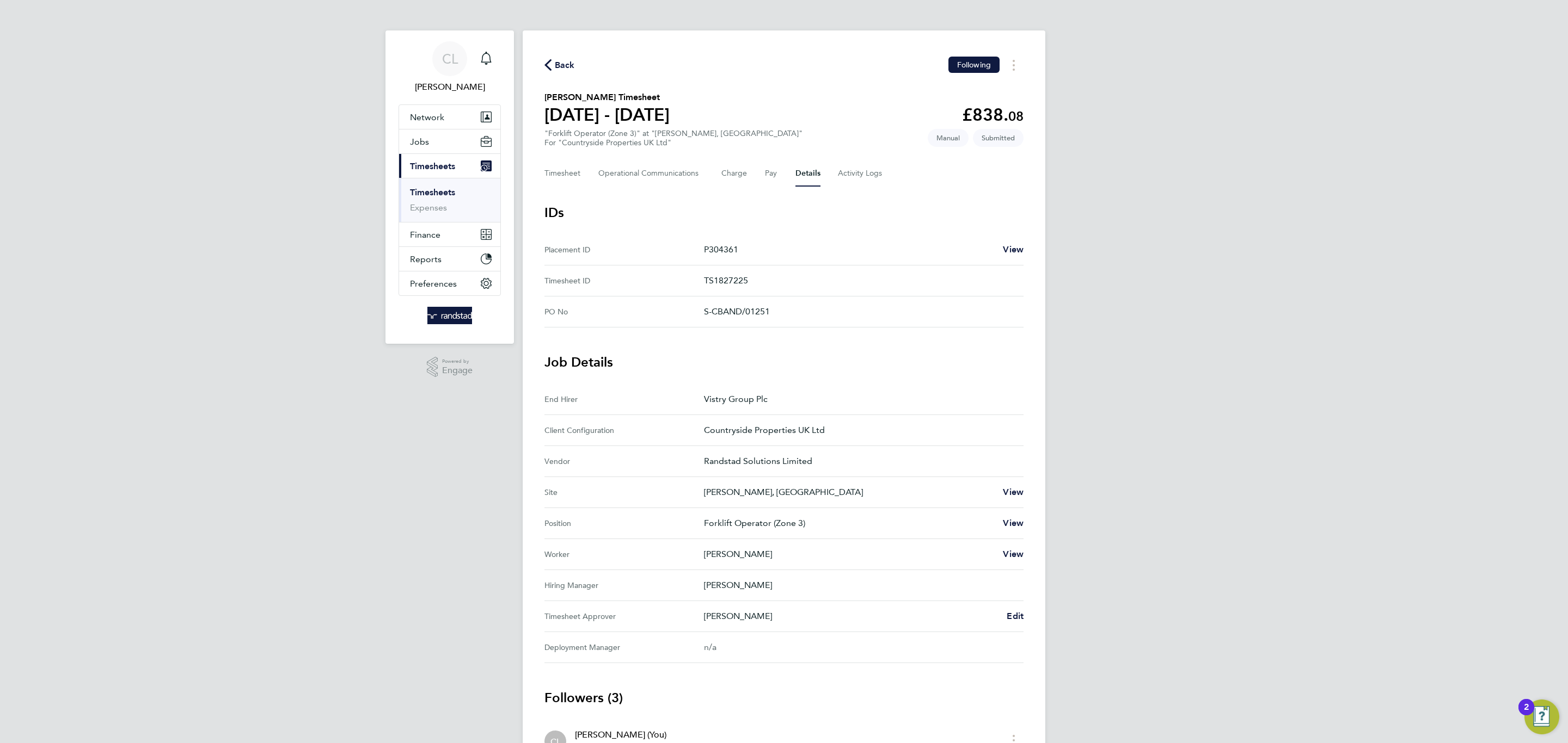
click at [718, 172] on div "Timesheet Operational Communications Charge Pay Details Activity Logs" at bounding box center [784, 173] width 479 height 26
click at [736, 169] on button "Charge" at bounding box center [734, 173] width 26 height 26
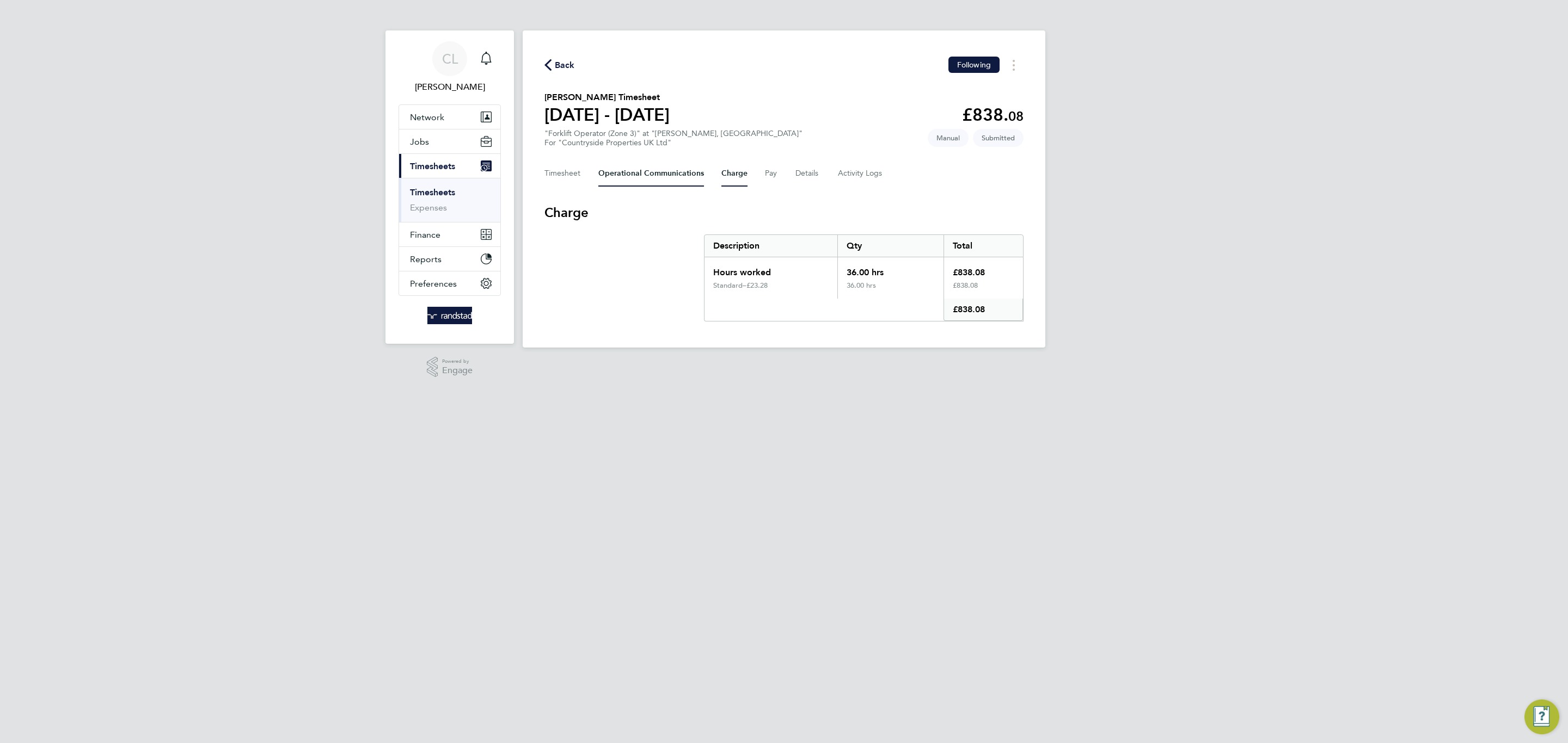
click at [669, 184] on Communications-tab "Operational Communications" at bounding box center [651, 173] width 106 height 26
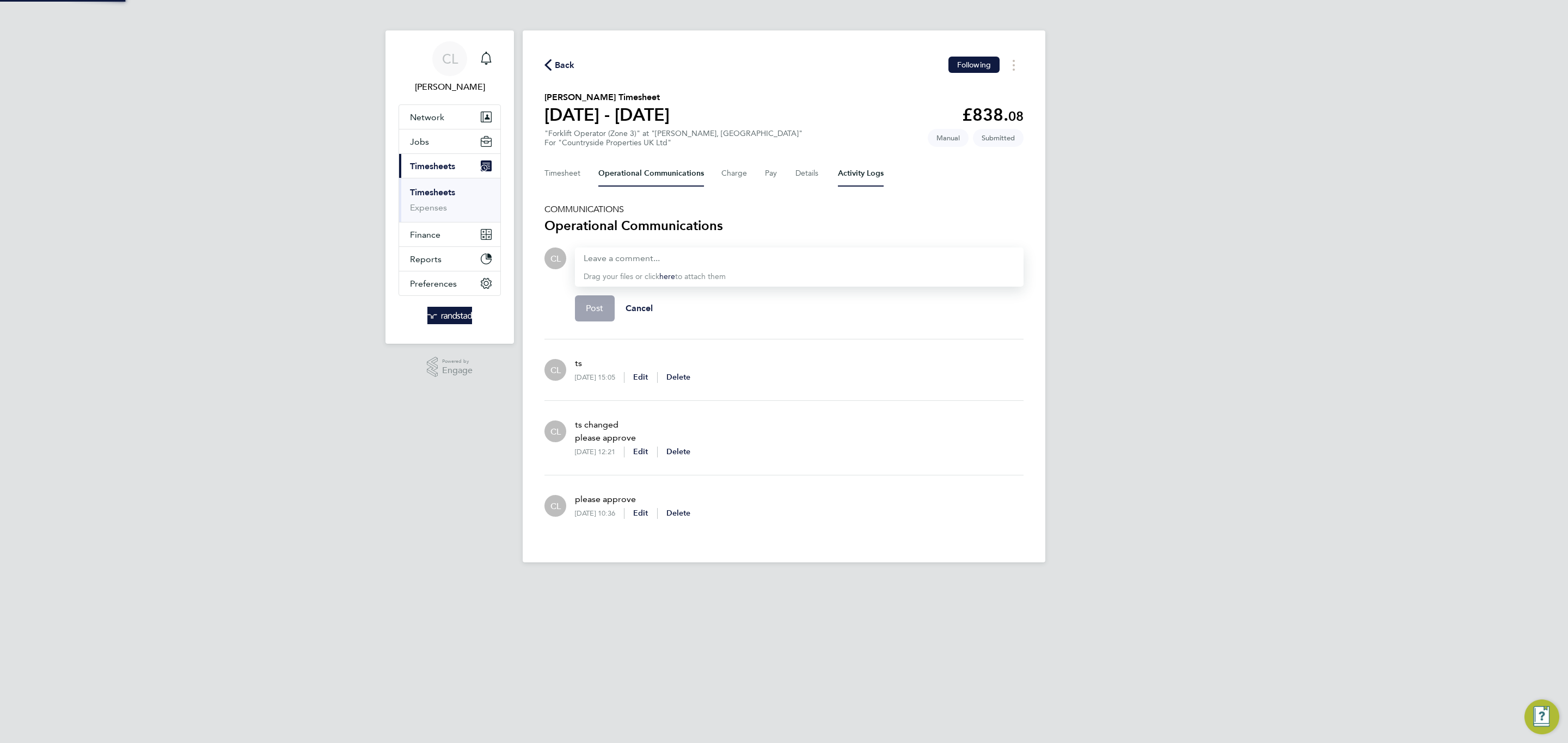
drag, startPoint x: 838, startPoint y: 175, endPoint x: 848, endPoint y: 175, distance: 10.0
click at [840, 175] on Logs-tab "Activity Logs" at bounding box center [860, 173] width 45 height 26
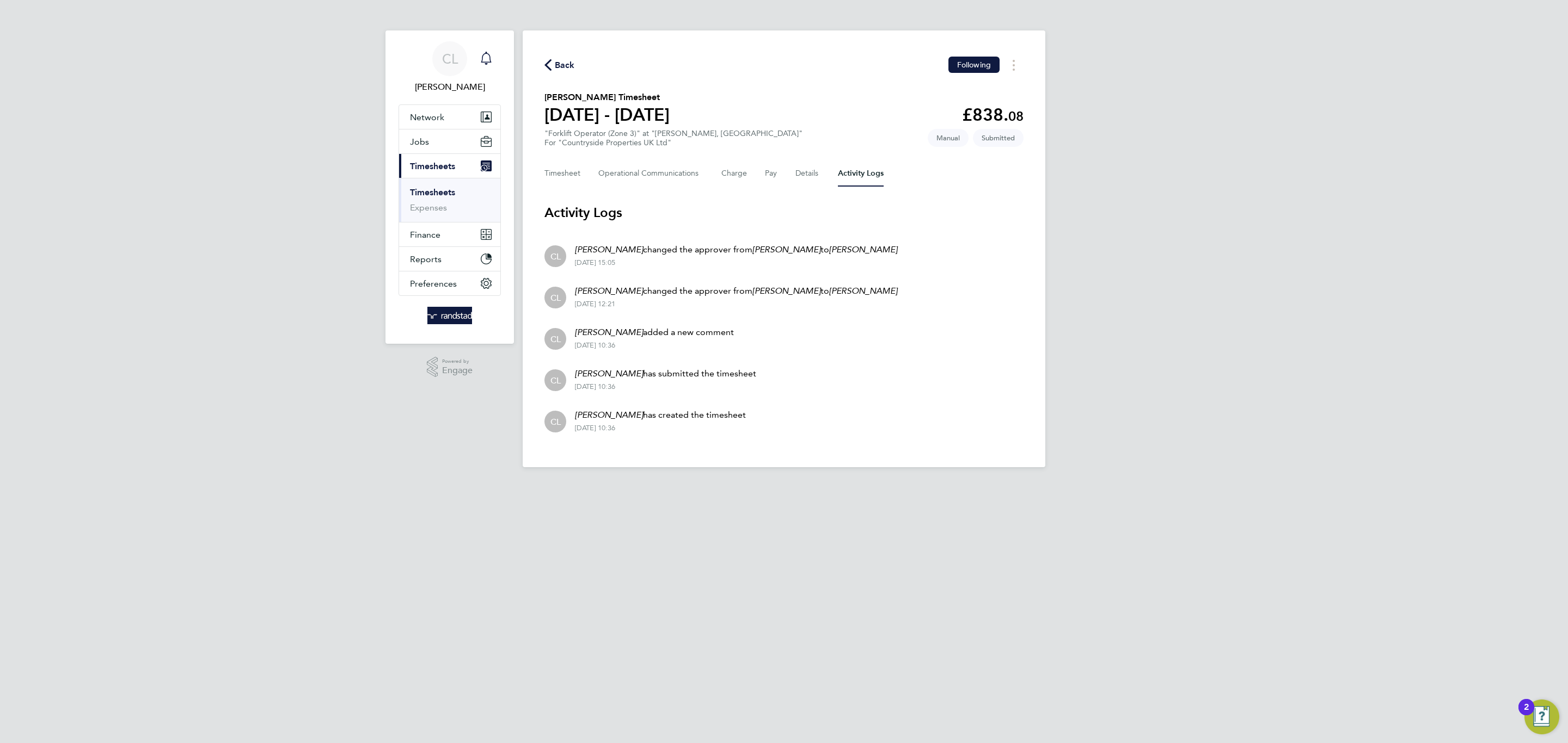
click at [487, 50] on div "Main navigation" at bounding box center [486, 59] width 22 height 22
